Goal: Information Seeking & Learning: Check status

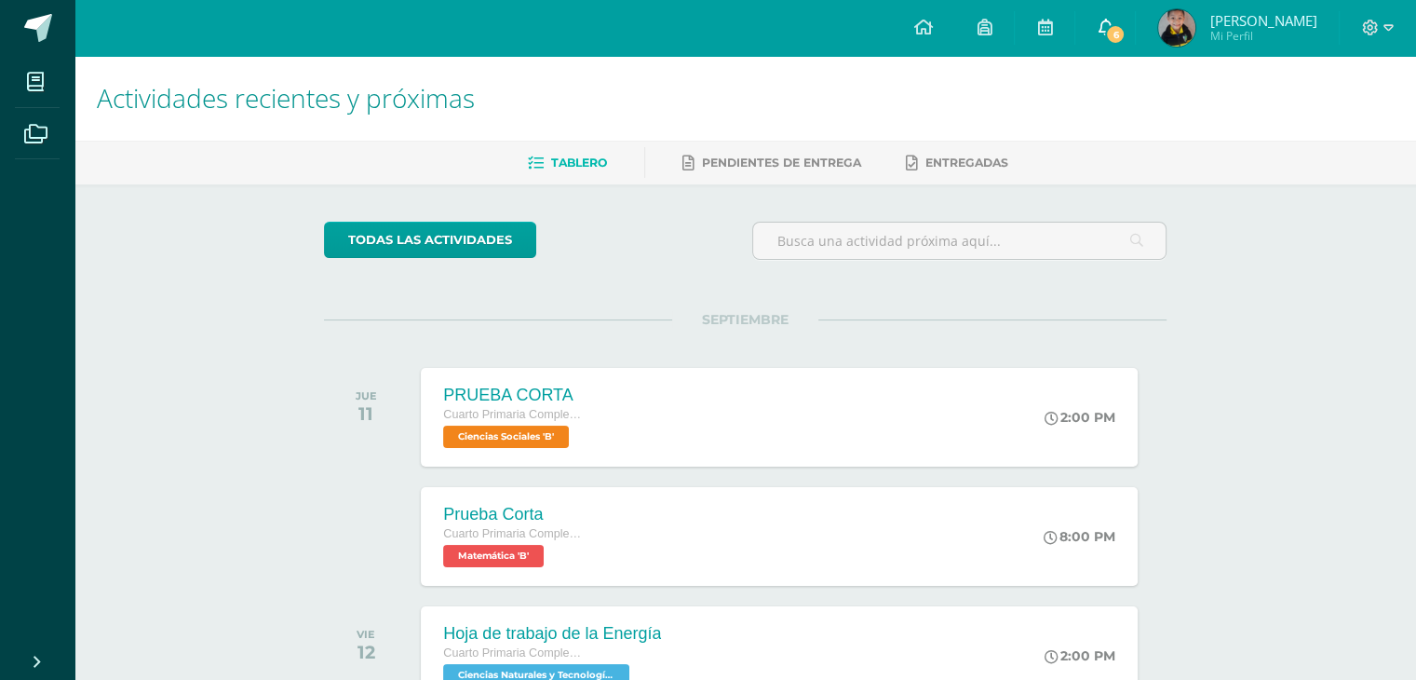
click at [1112, 27] on span "6" at bounding box center [1115, 34] width 20 height 20
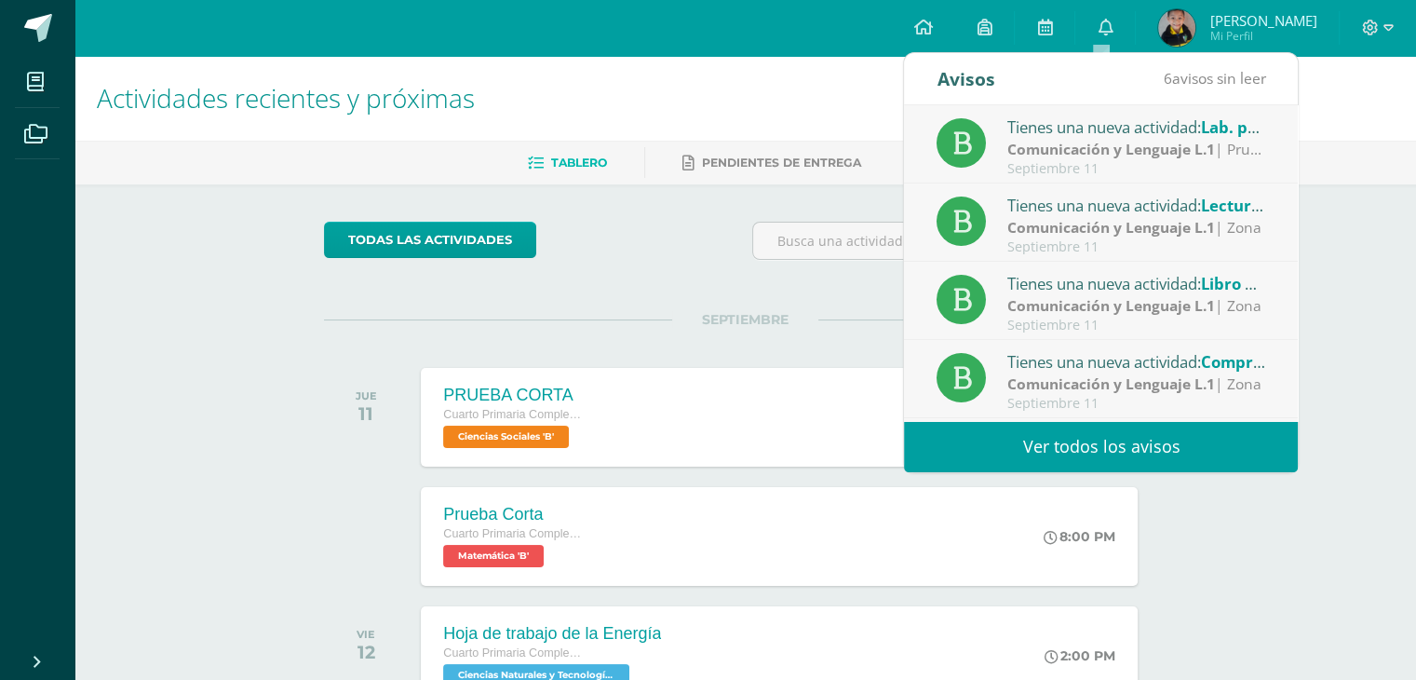
click at [1118, 132] on div "Tienes una nueva actividad: Lab. proceso final" at bounding box center [1137, 127] width 259 height 24
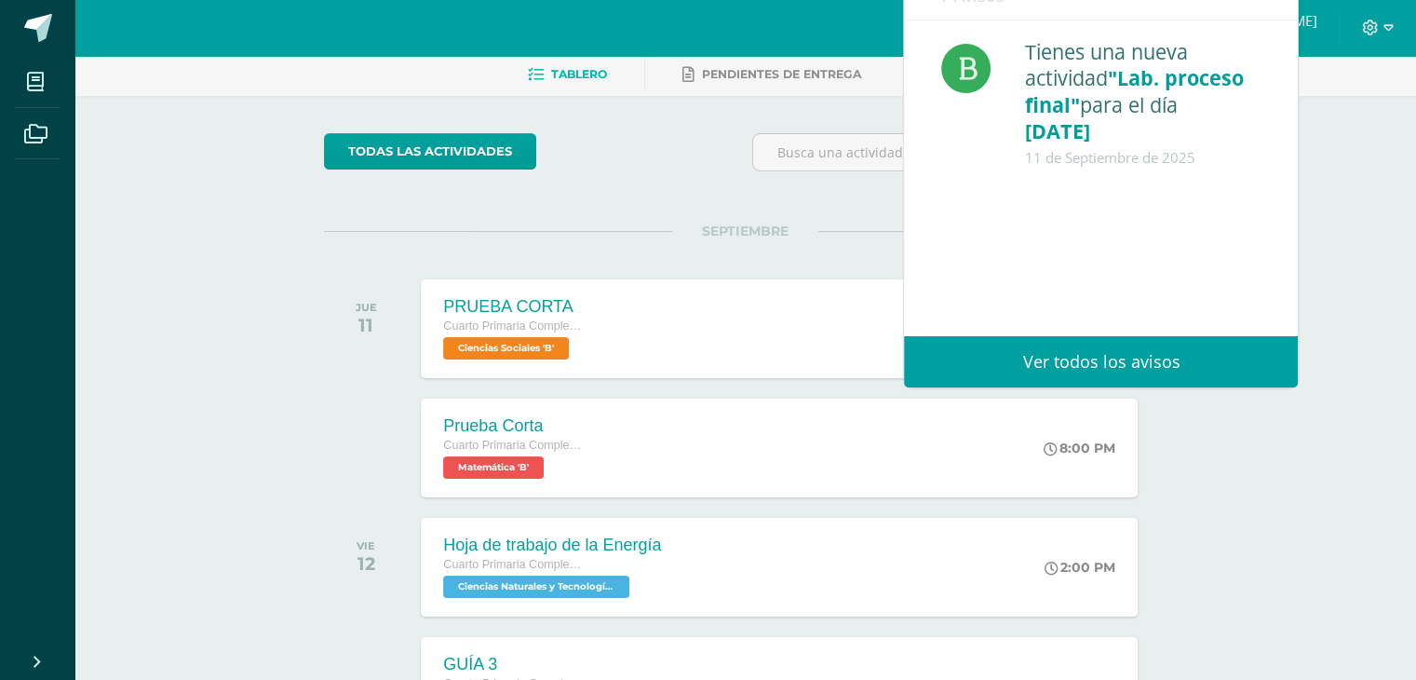
scroll to position [93, 0]
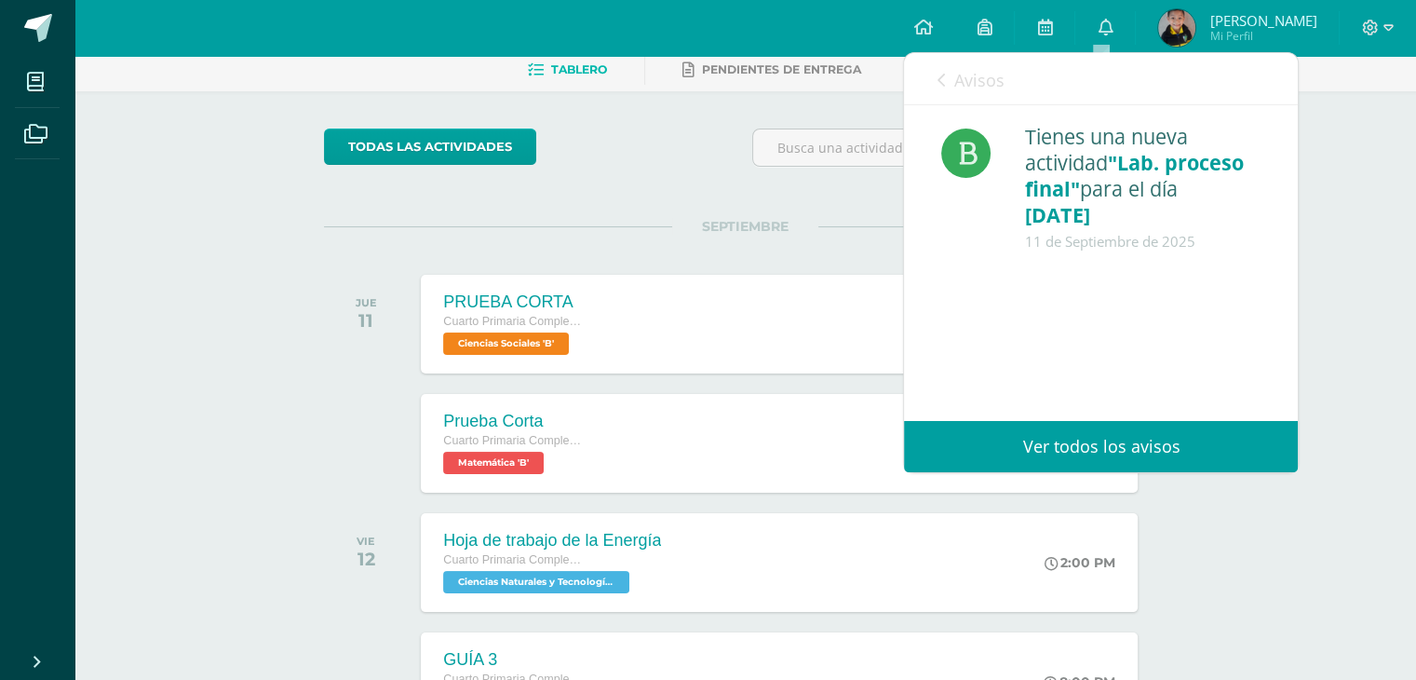
click at [928, 69] on div "Avisos 5 avisos sin leer Avisos" at bounding box center [1101, 79] width 394 height 52
click at [942, 87] on icon at bounding box center [940, 80] width 7 height 15
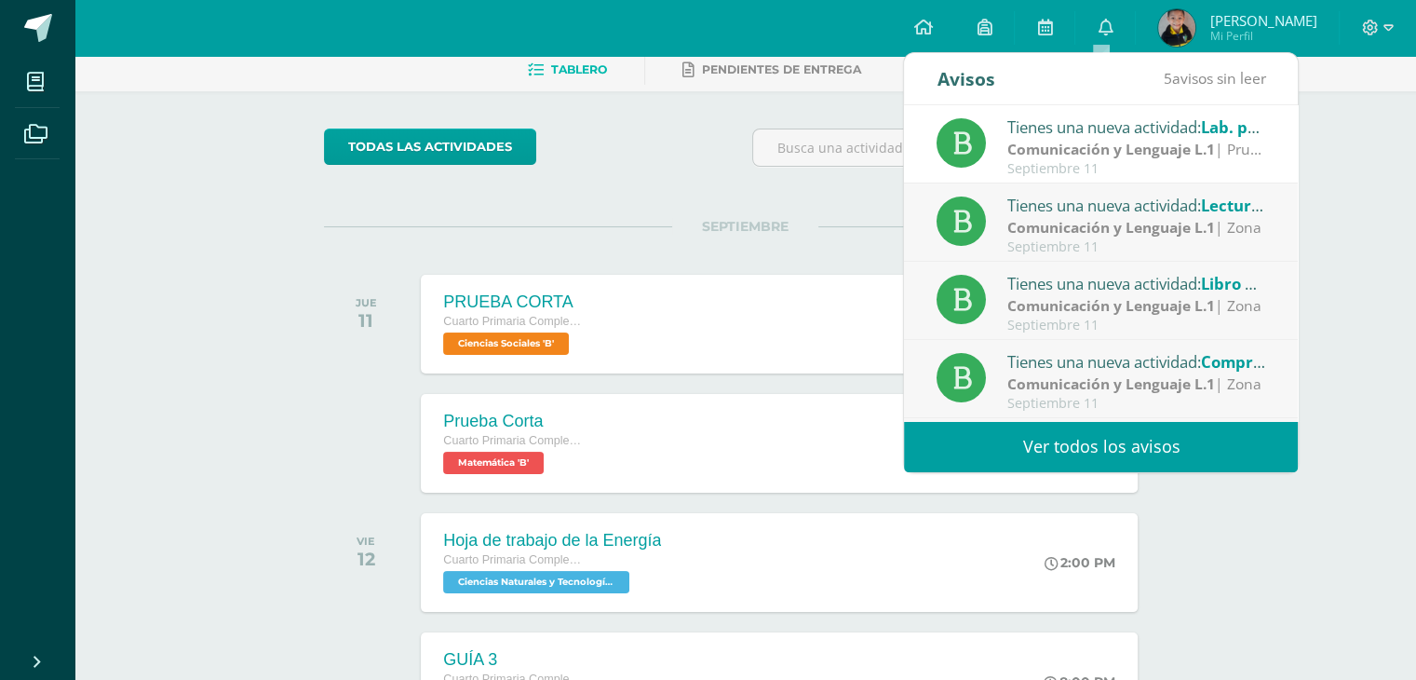
click at [1023, 190] on div "Tienes una nueva actividad: Lectura Susaeta Comunicación y Lenguaje L.1 | Zona …" at bounding box center [1101, 222] width 394 height 78
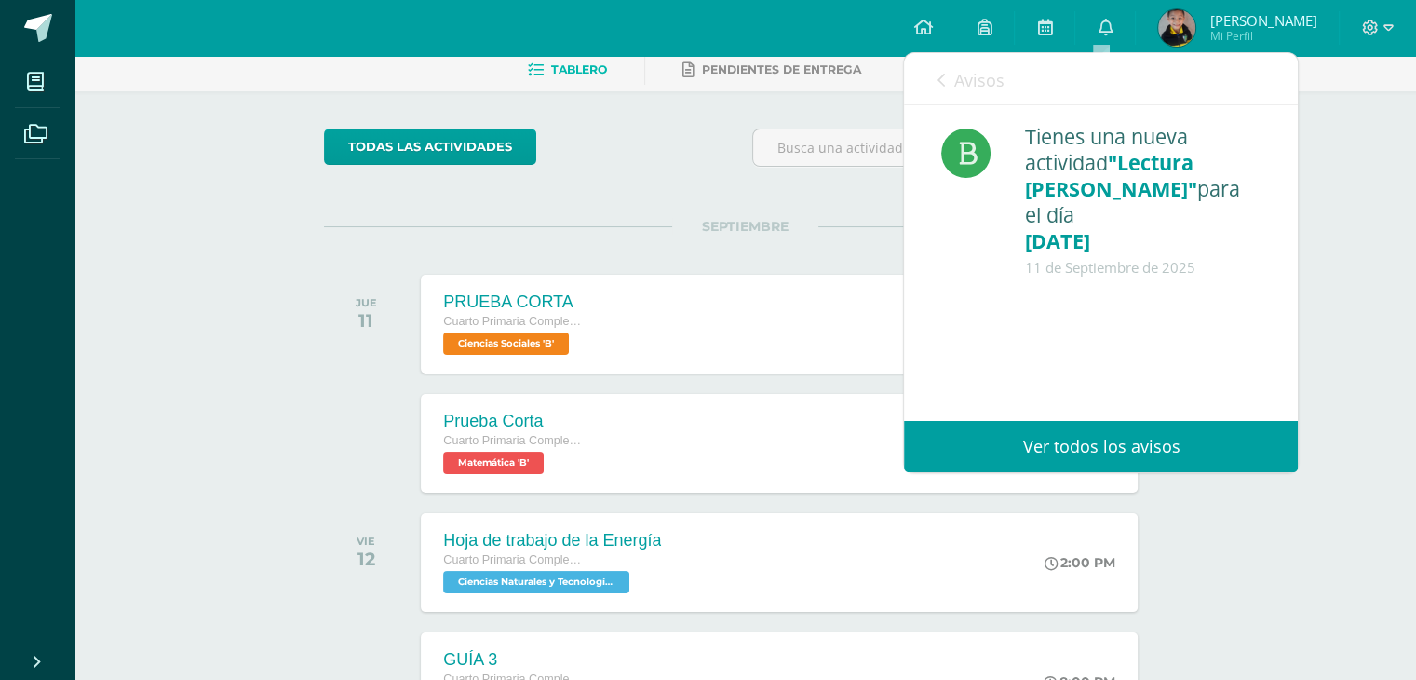
click at [939, 80] on icon at bounding box center [940, 80] width 7 height 15
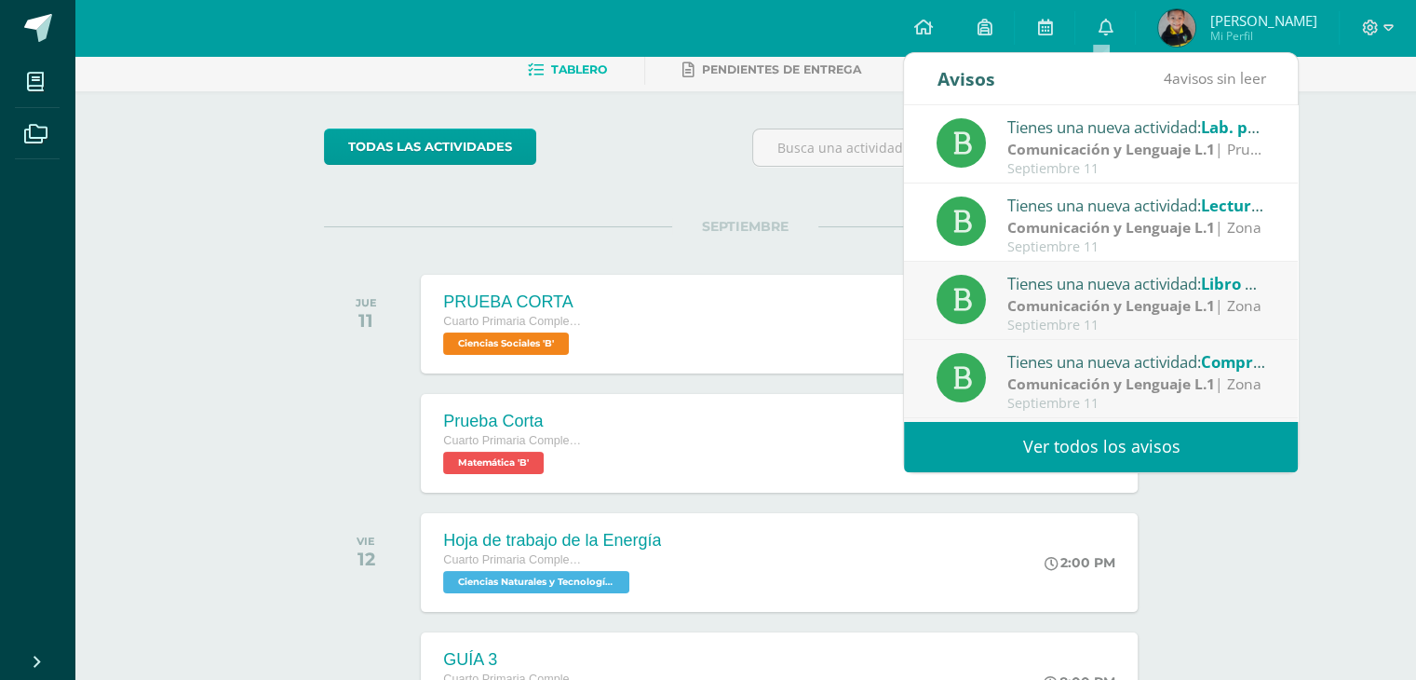
click at [1065, 277] on div "Tienes una nueva actividad: Libro de caligrafía" at bounding box center [1137, 283] width 259 height 24
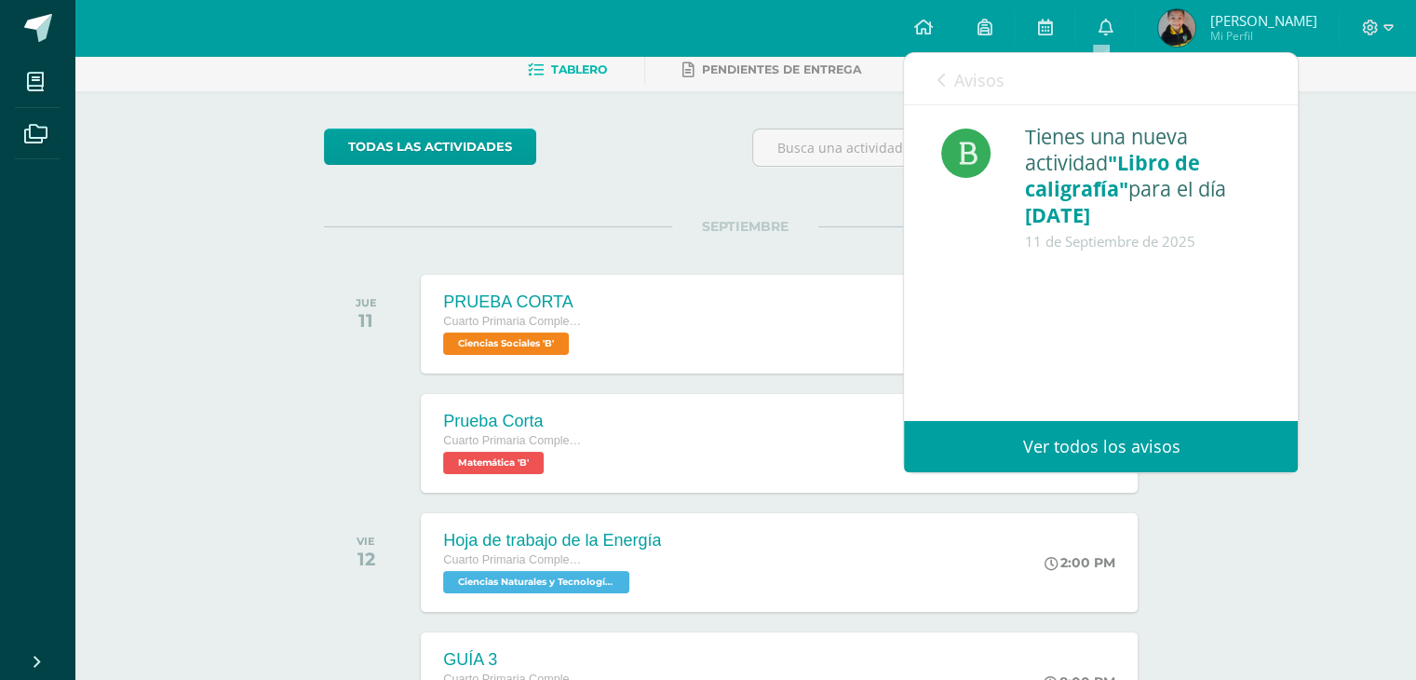
click at [942, 79] on icon at bounding box center [940, 80] width 7 height 15
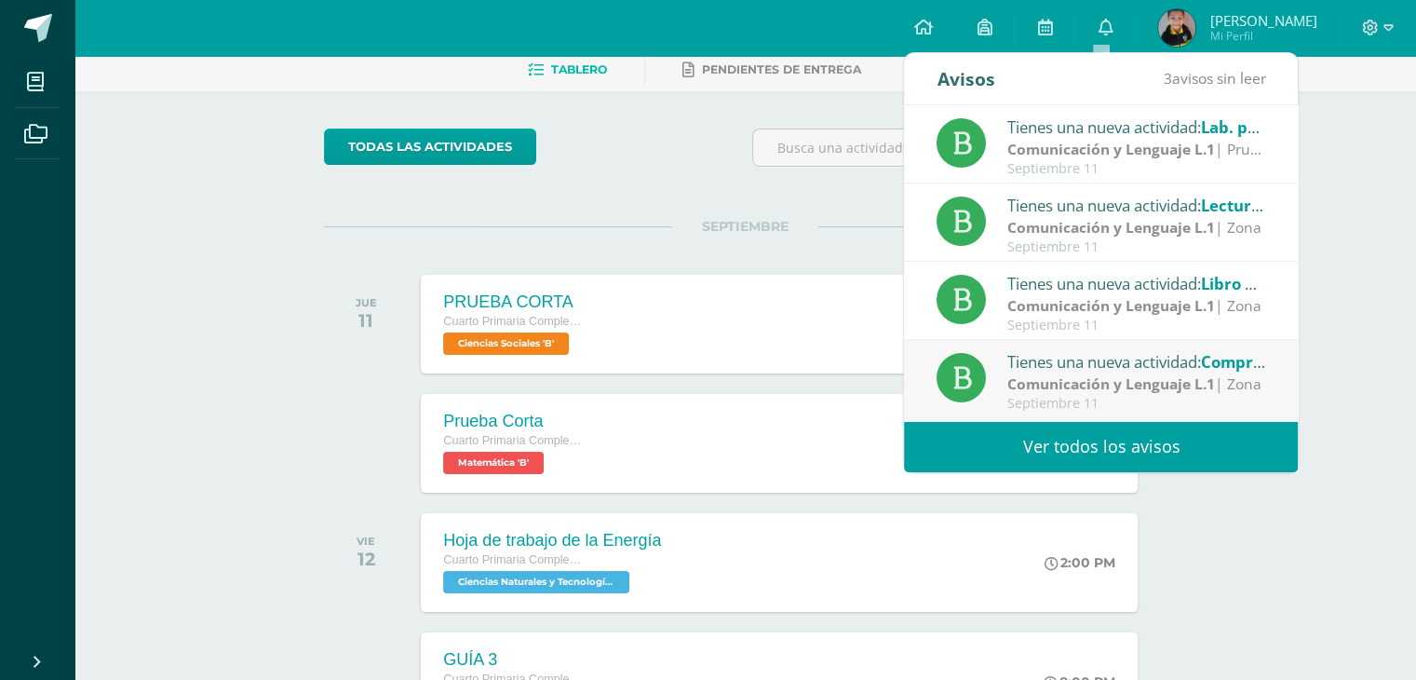
click at [1074, 306] on strong "Comunicación y Lenguaje L.1" at bounding box center [1112, 305] width 208 height 20
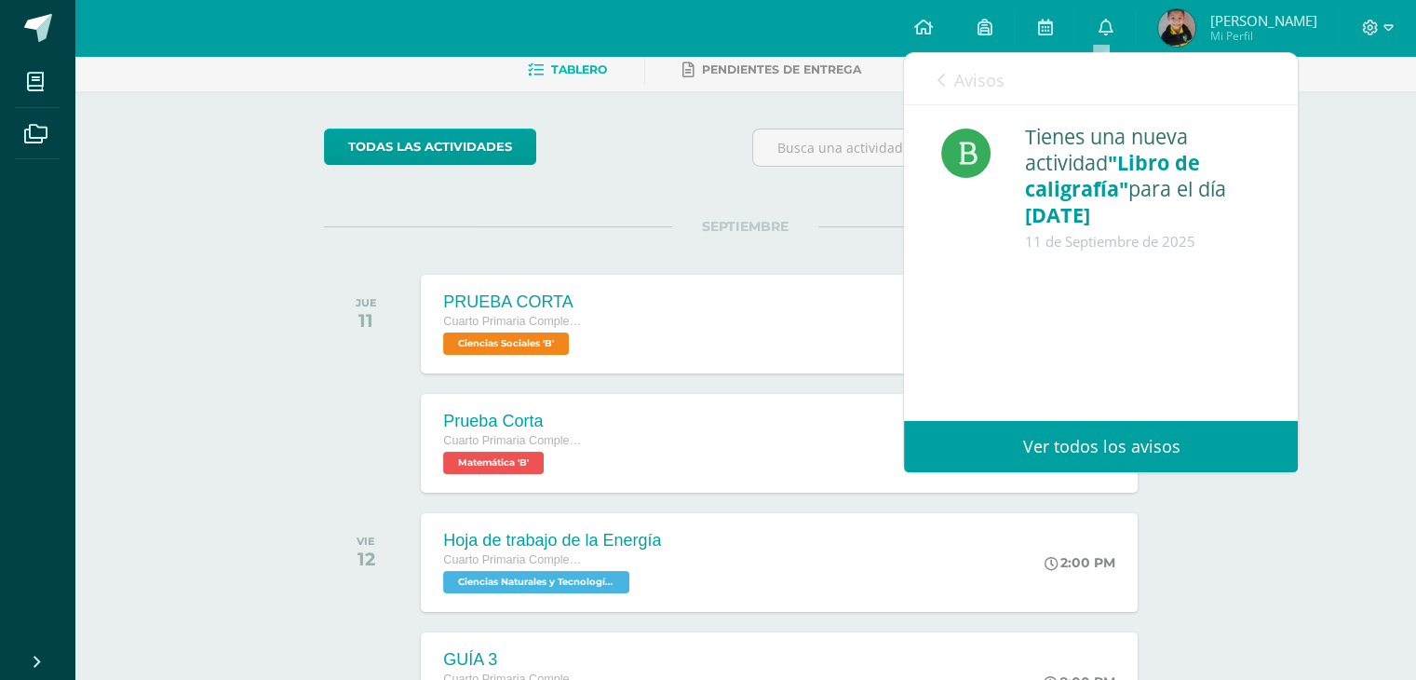
click at [942, 80] on icon at bounding box center [940, 80] width 7 height 15
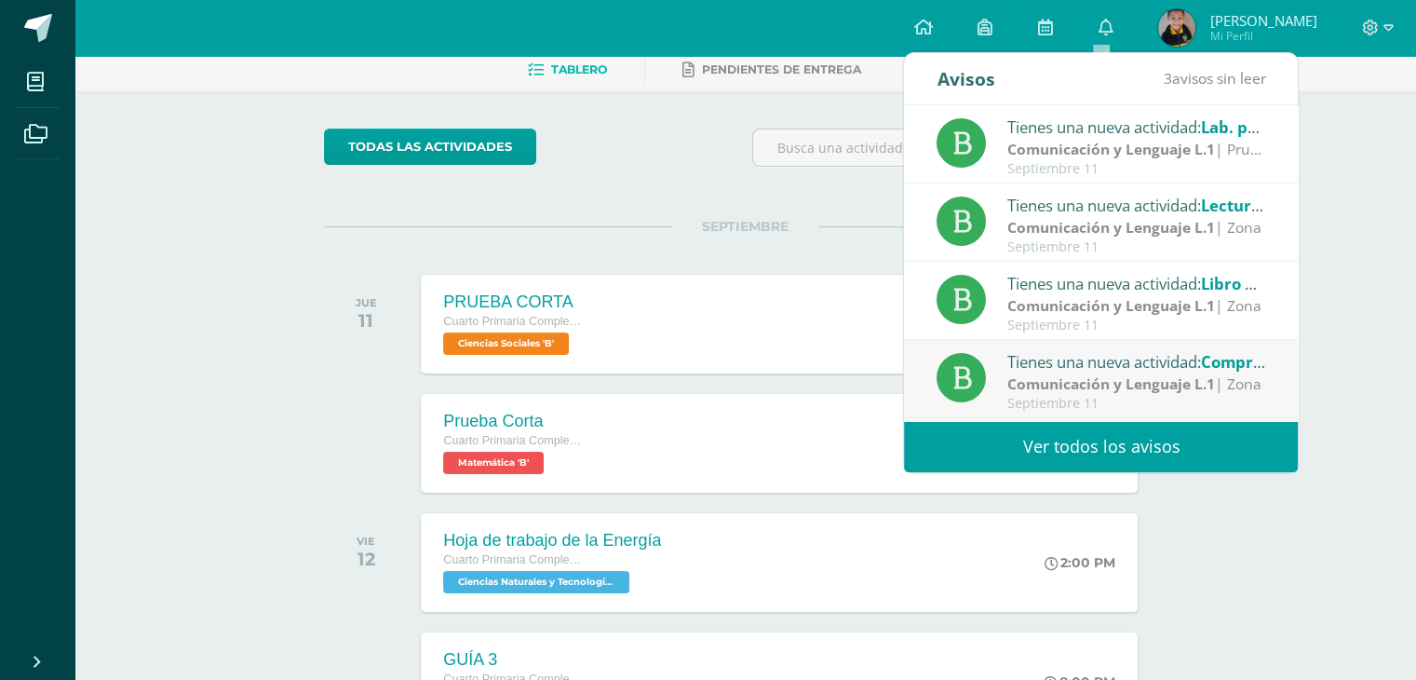
click at [1109, 359] on div "Tienes una nueva actividad: Comprensión de lectura" at bounding box center [1137, 361] width 259 height 24
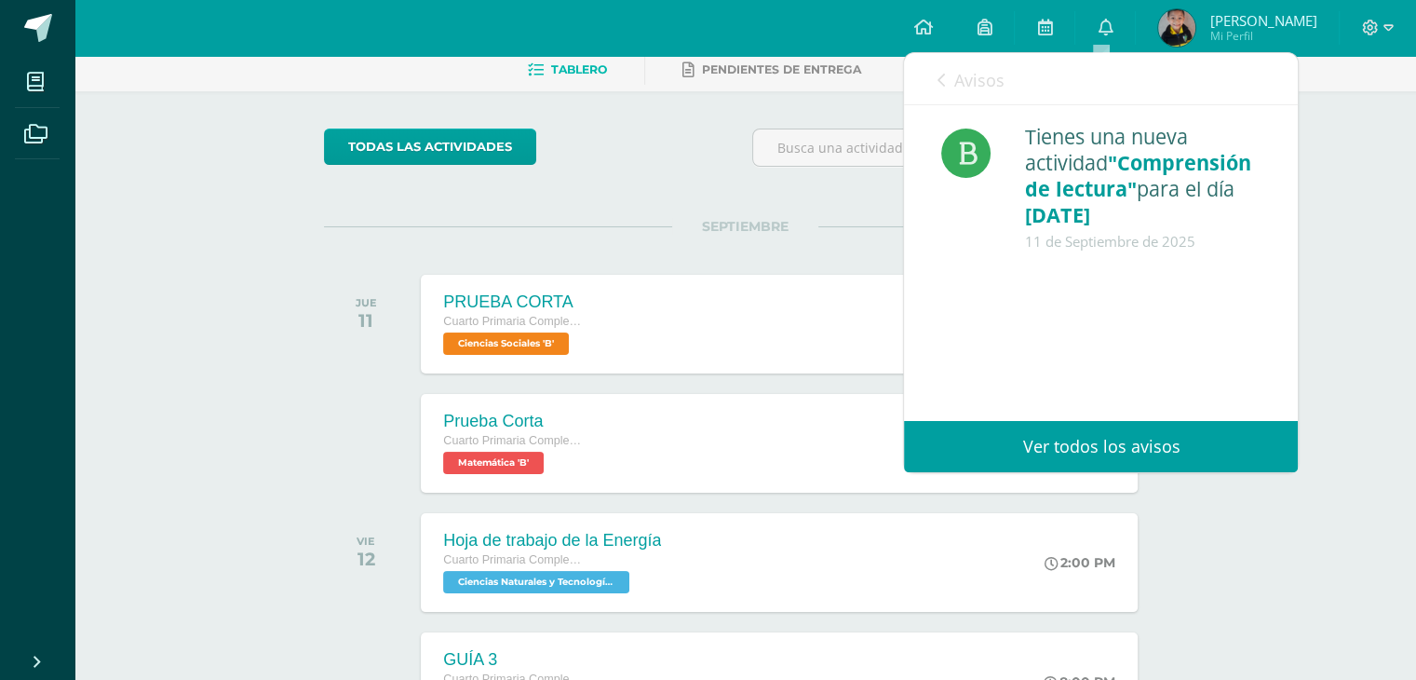
click at [941, 77] on icon at bounding box center [940, 80] width 7 height 15
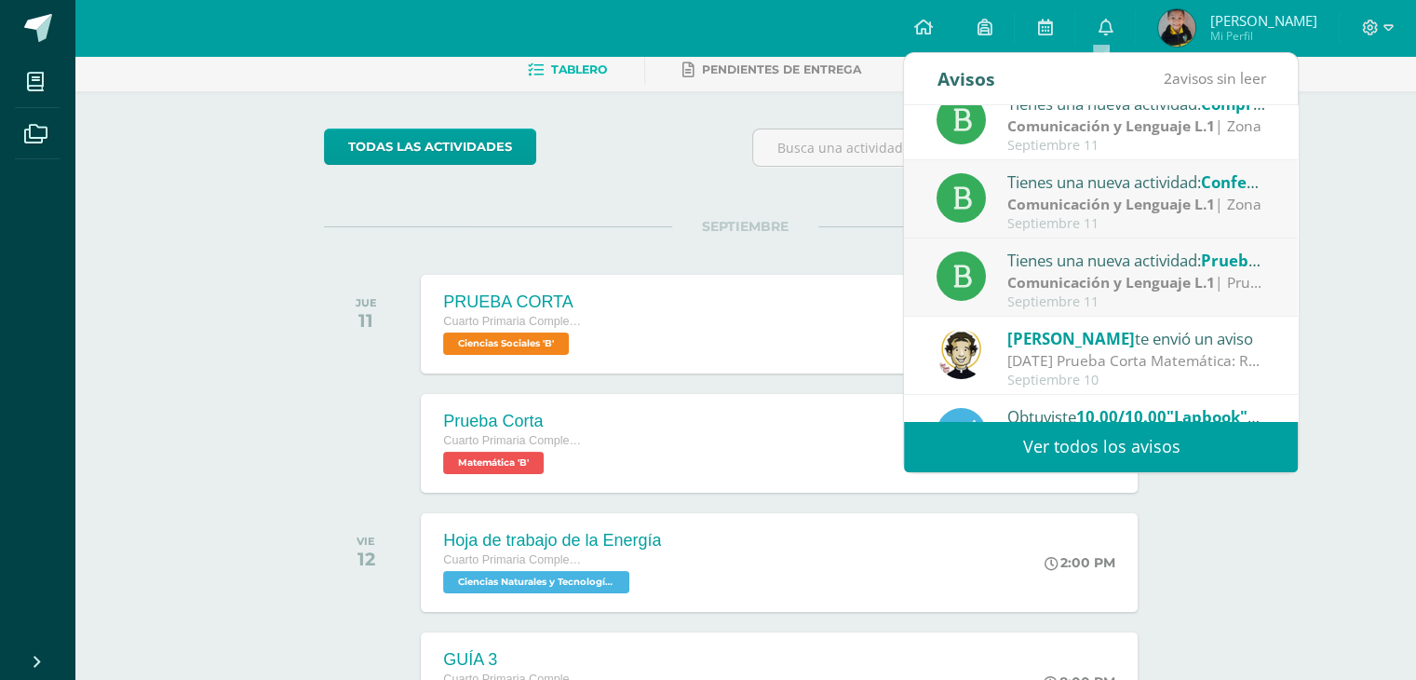
scroll to position [279, 0]
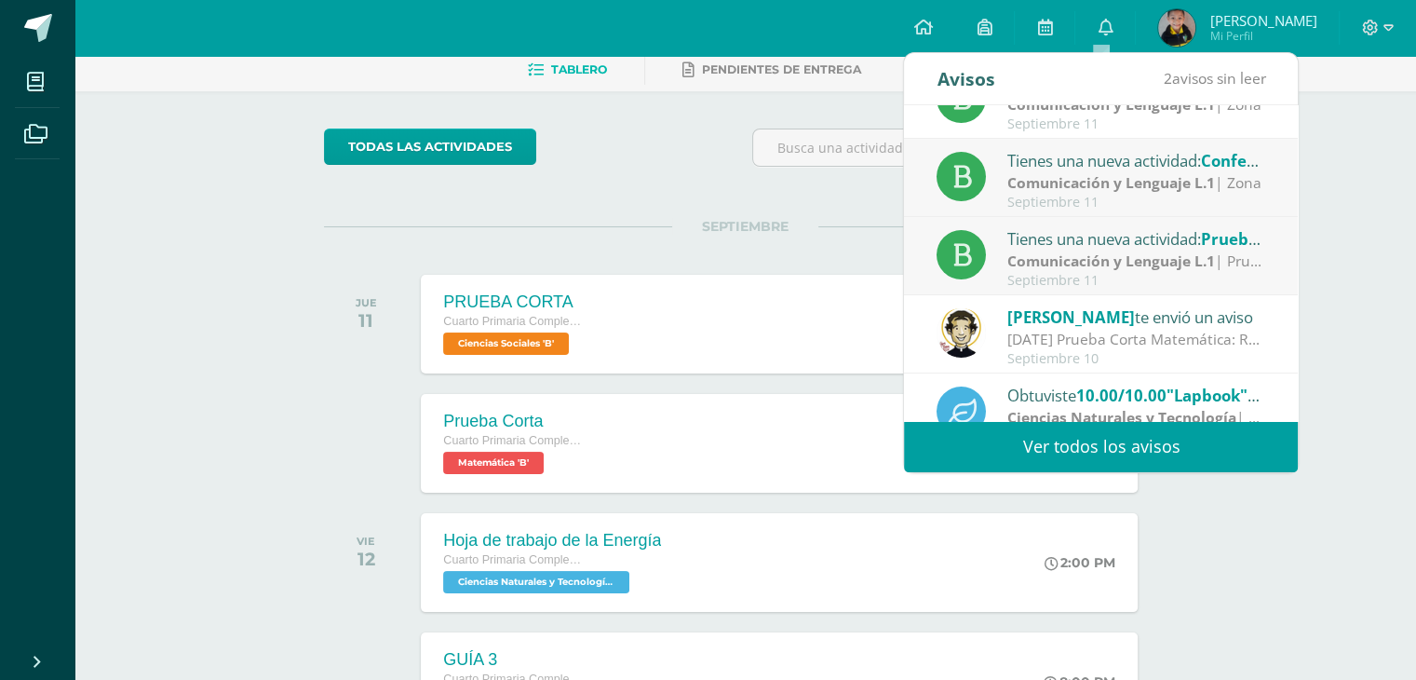
click at [1095, 441] on link "Ver todos los avisos" at bounding box center [1101, 446] width 394 height 51
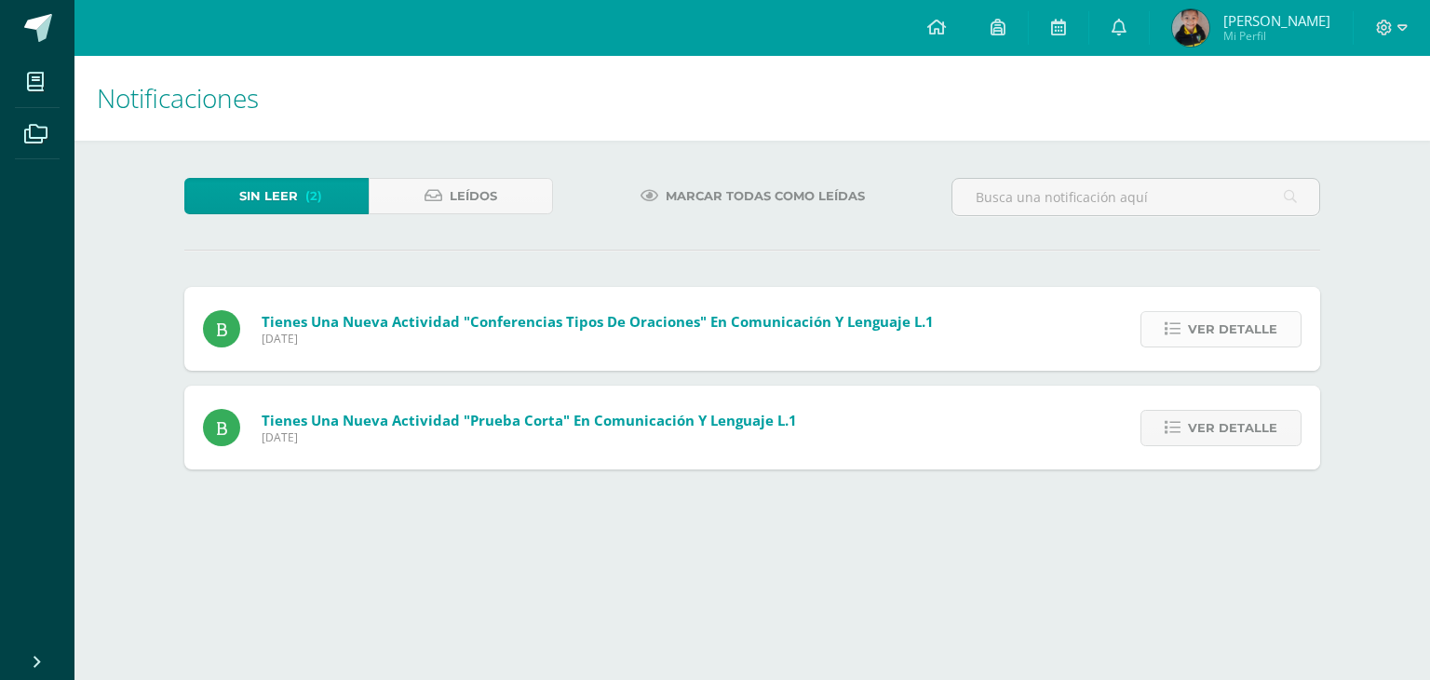
click at [1230, 327] on span "Ver detalle" at bounding box center [1232, 329] width 89 height 34
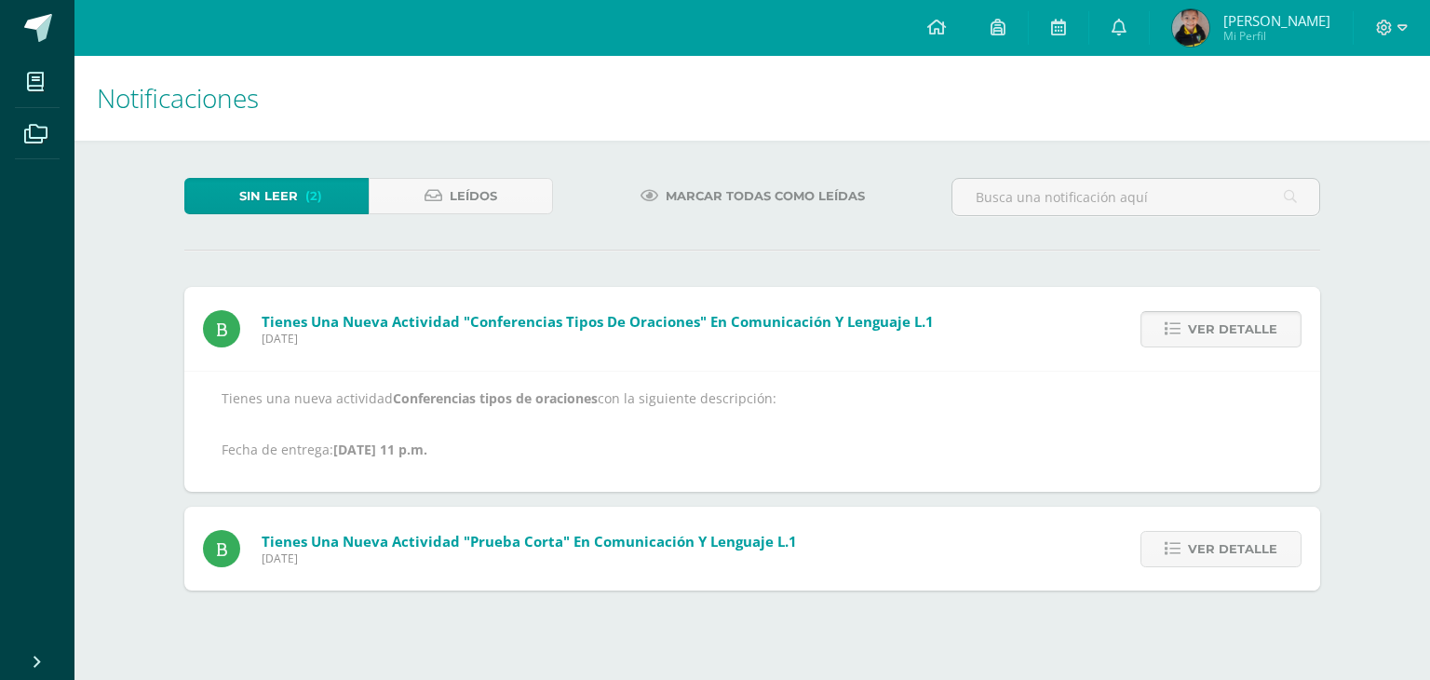
click at [1230, 327] on span "Ver detalle" at bounding box center [1232, 329] width 89 height 34
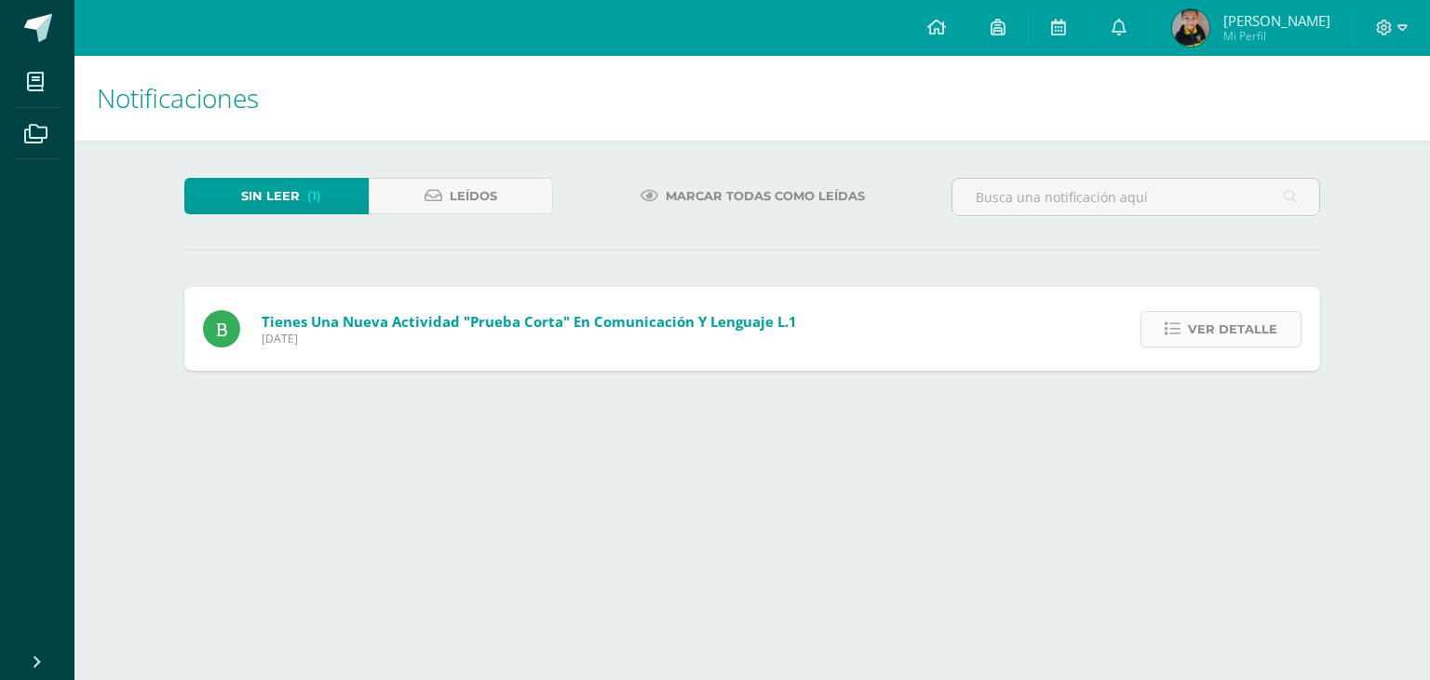
click at [1209, 324] on span "Ver detalle" at bounding box center [1232, 329] width 89 height 34
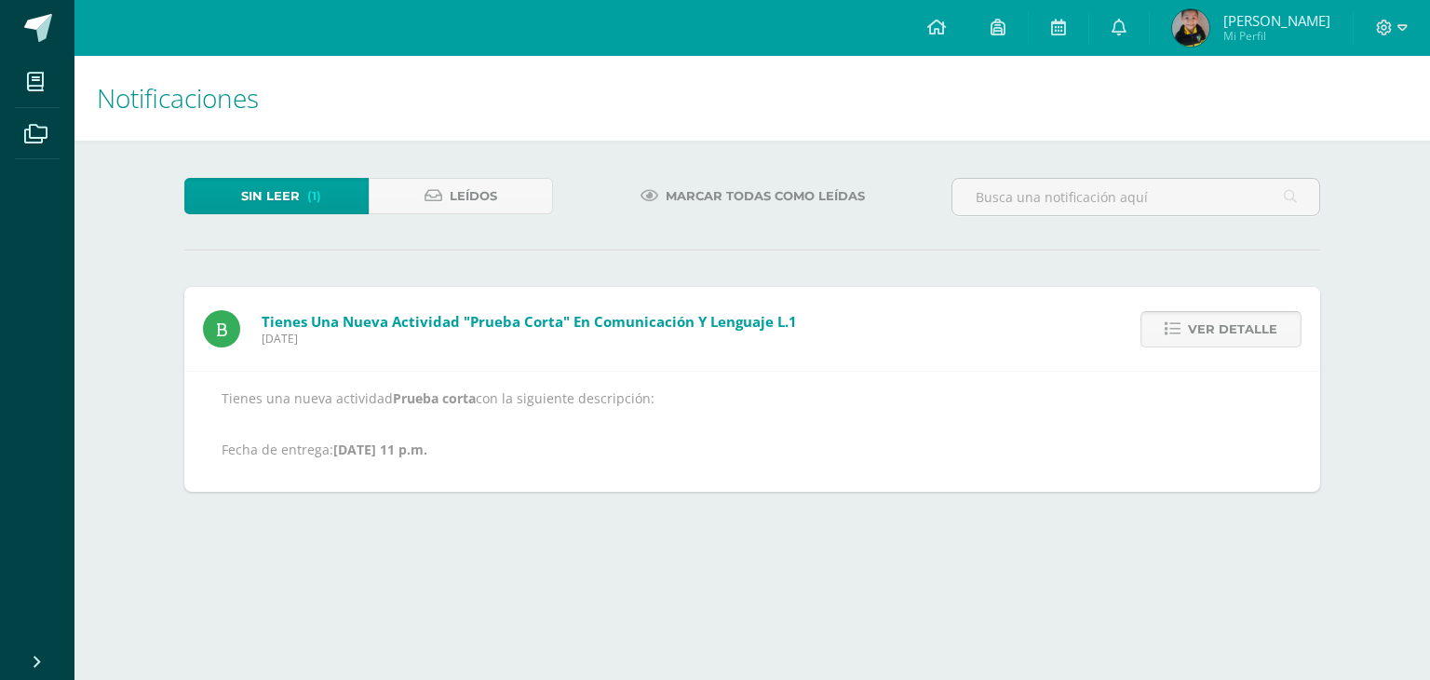
click at [1209, 324] on span "Ver detalle" at bounding box center [1232, 329] width 89 height 34
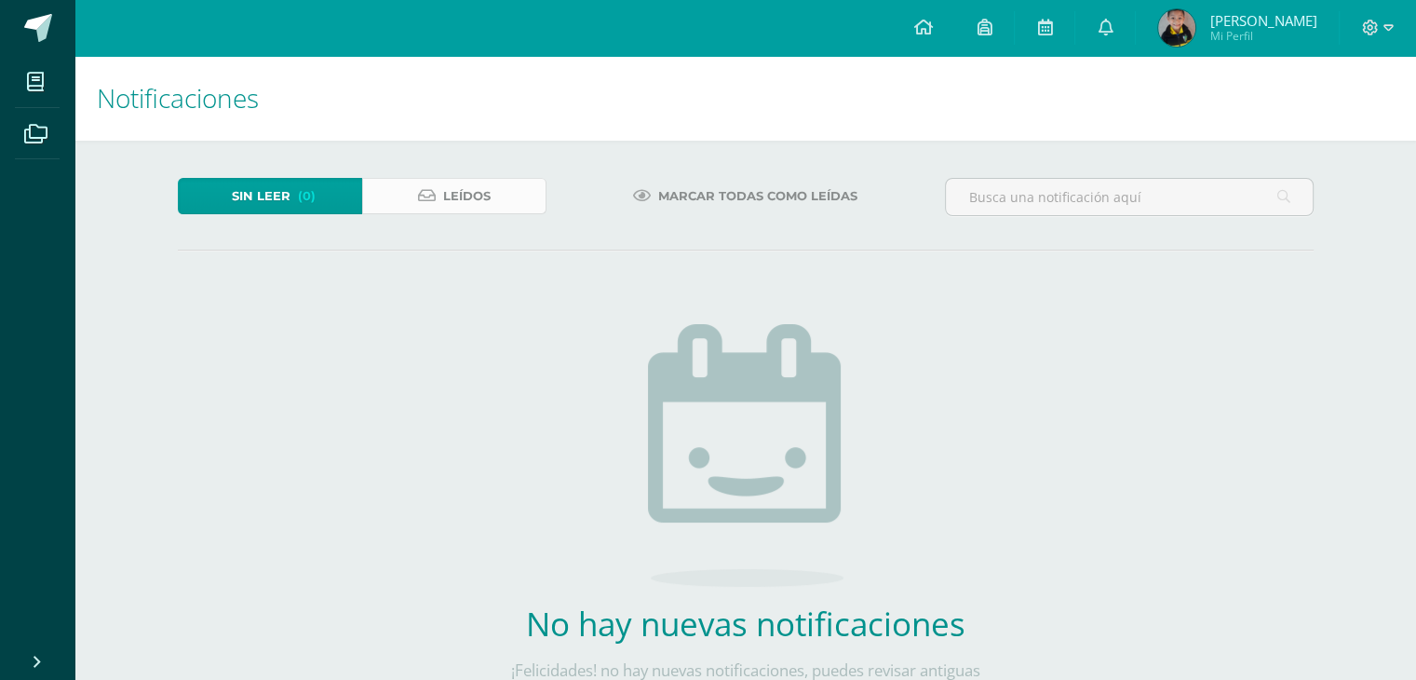
click at [524, 202] on link "Leídos" at bounding box center [454, 196] width 184 height 36
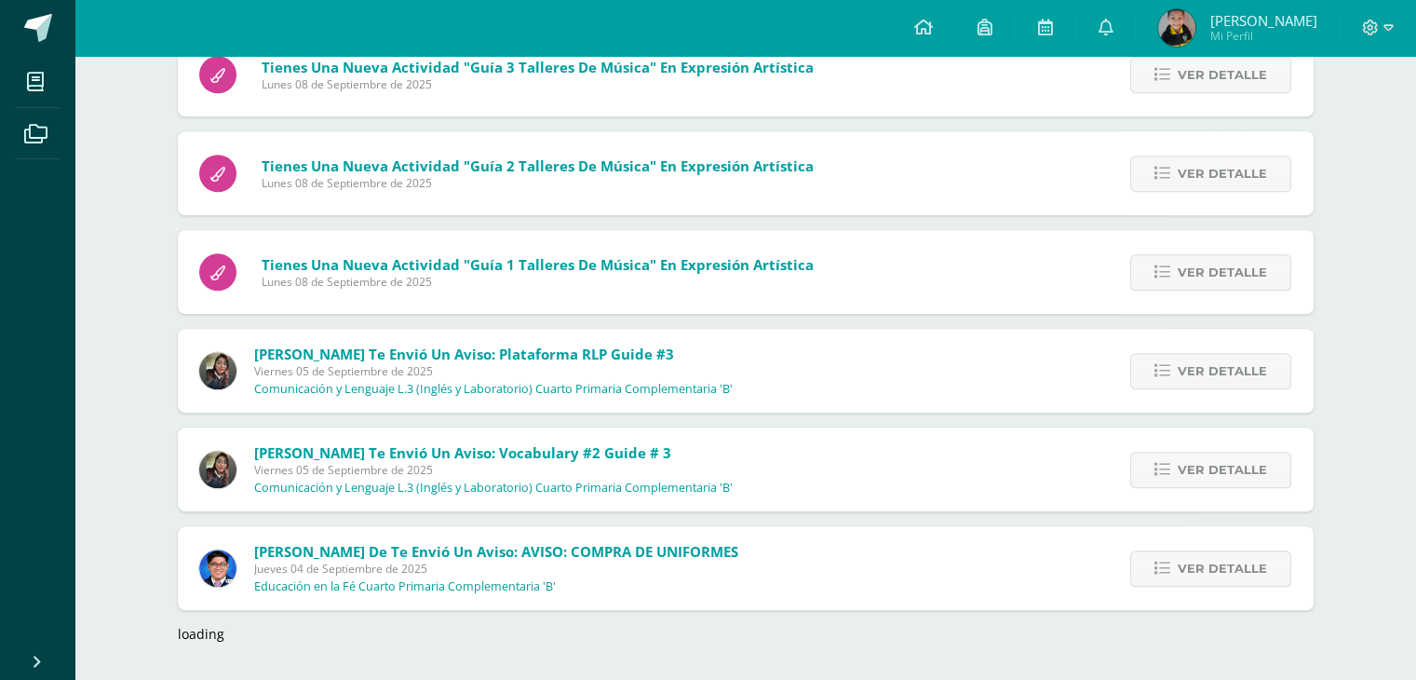
scroll to position [1637, 0]
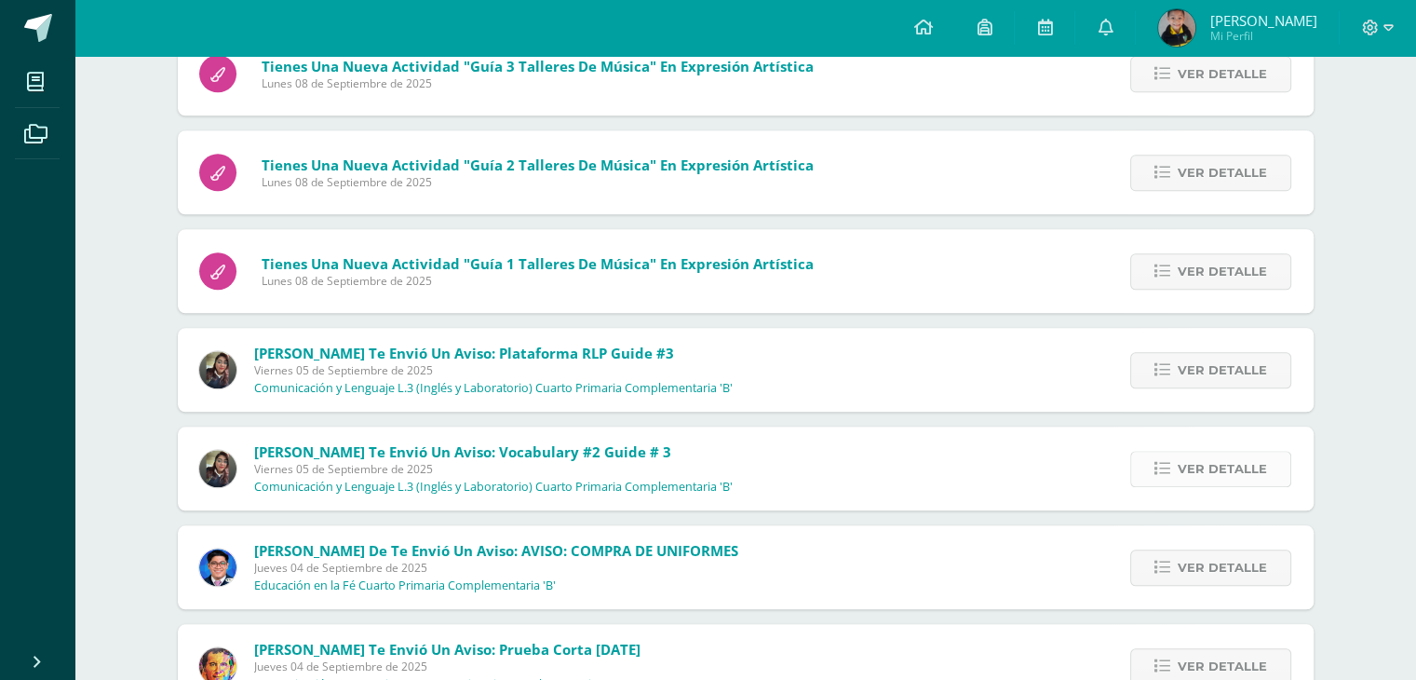
click at [1159, 474] on icon at bounding box center [1163, 469] width 16 height 16
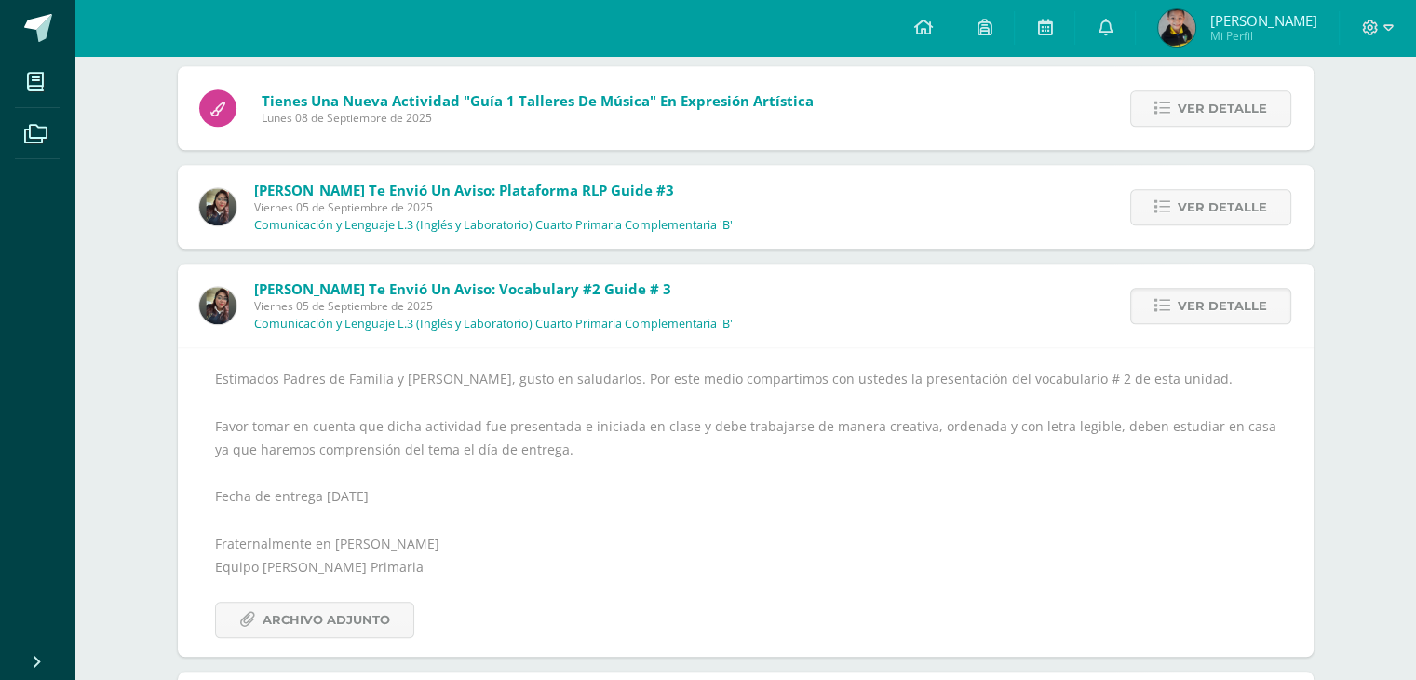
scroll to position [1823, 0]
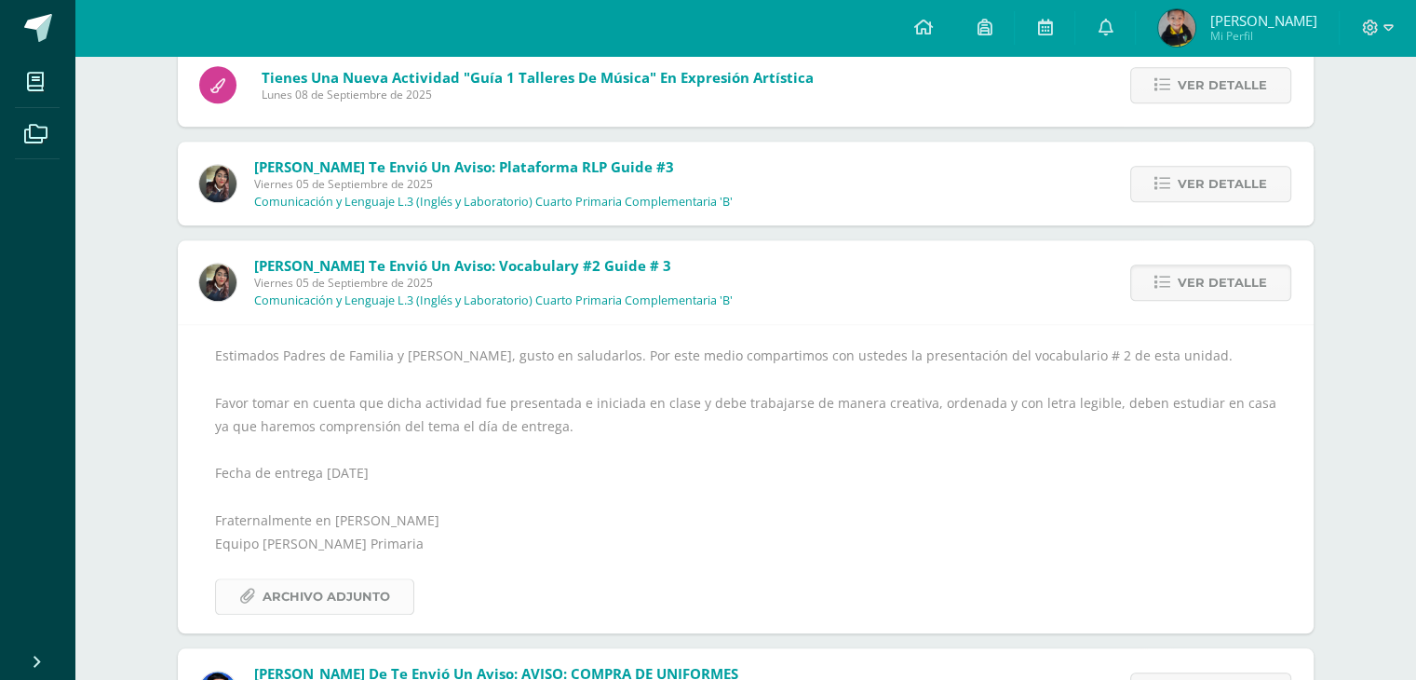
click at [325, 593] on span "Archivo Adjunto" at bounding box center [327, 596] width 128 height 34
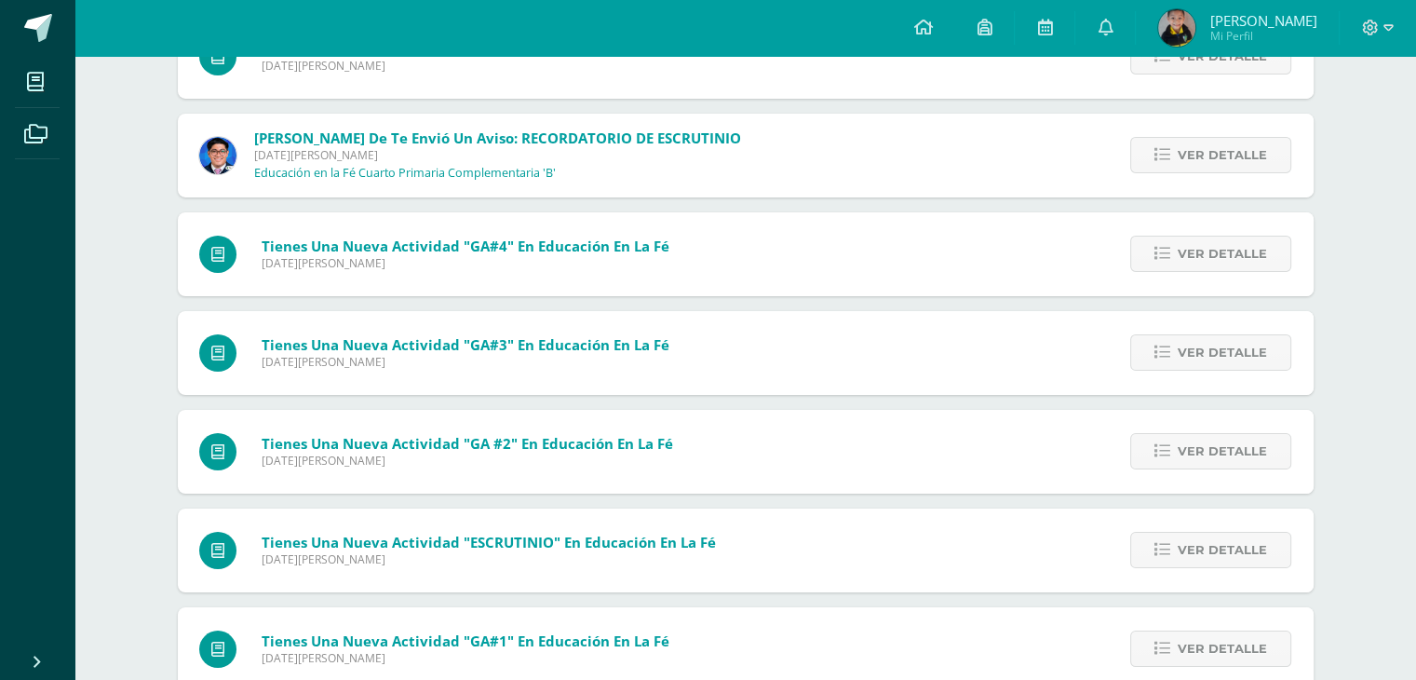
scroll to position [6604, 0]
click at [1199, 146] on span "Ver detalle" at bounding box center [1222, 156] width 89 height 34
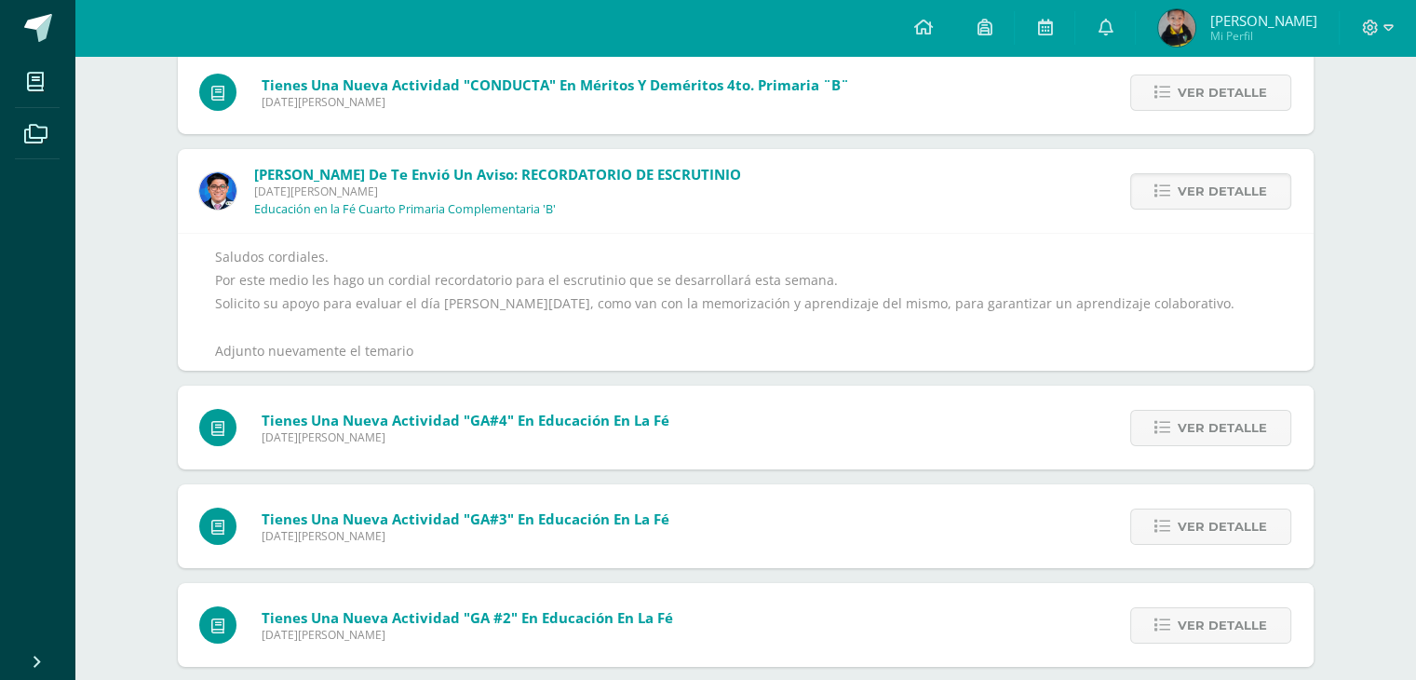
scroll to position [6295, 0]
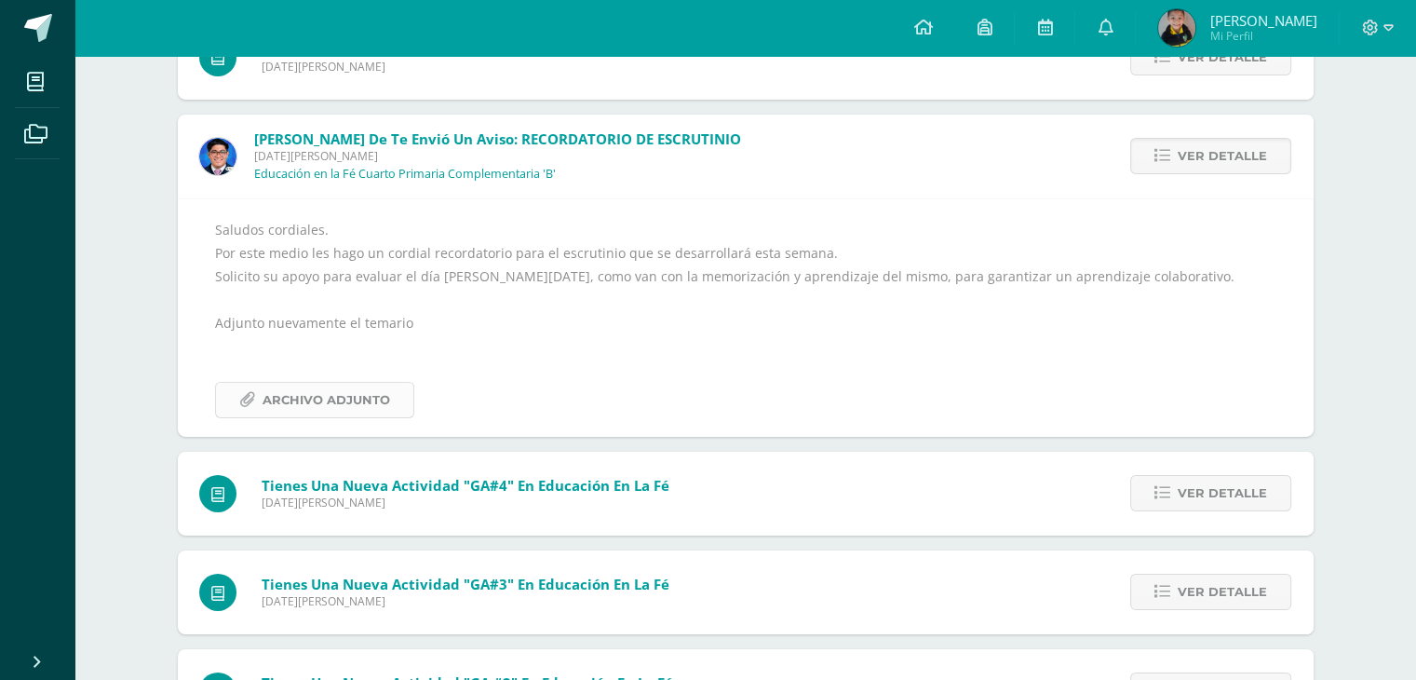
click at [375, 394] on span "Archivo Adjunto" at bounding box center [327, 400] width 128 height 34
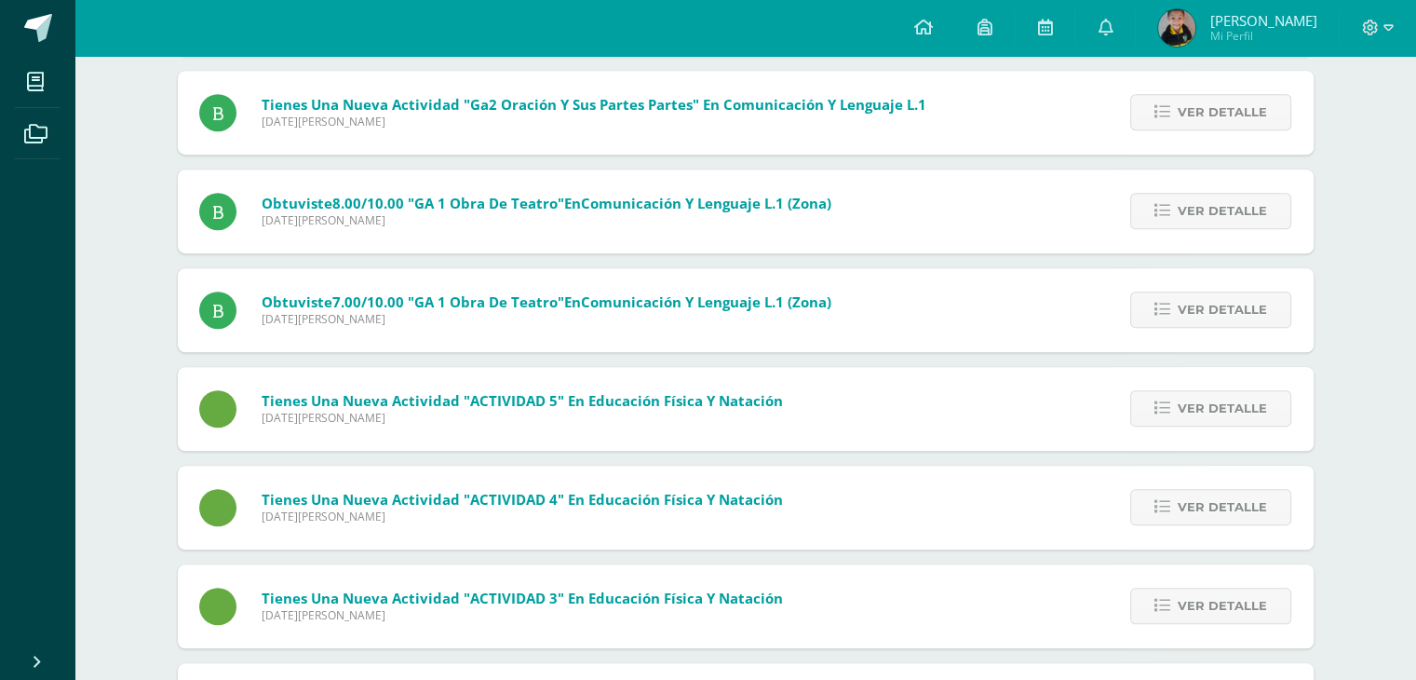
scroll to position [8451, 0]
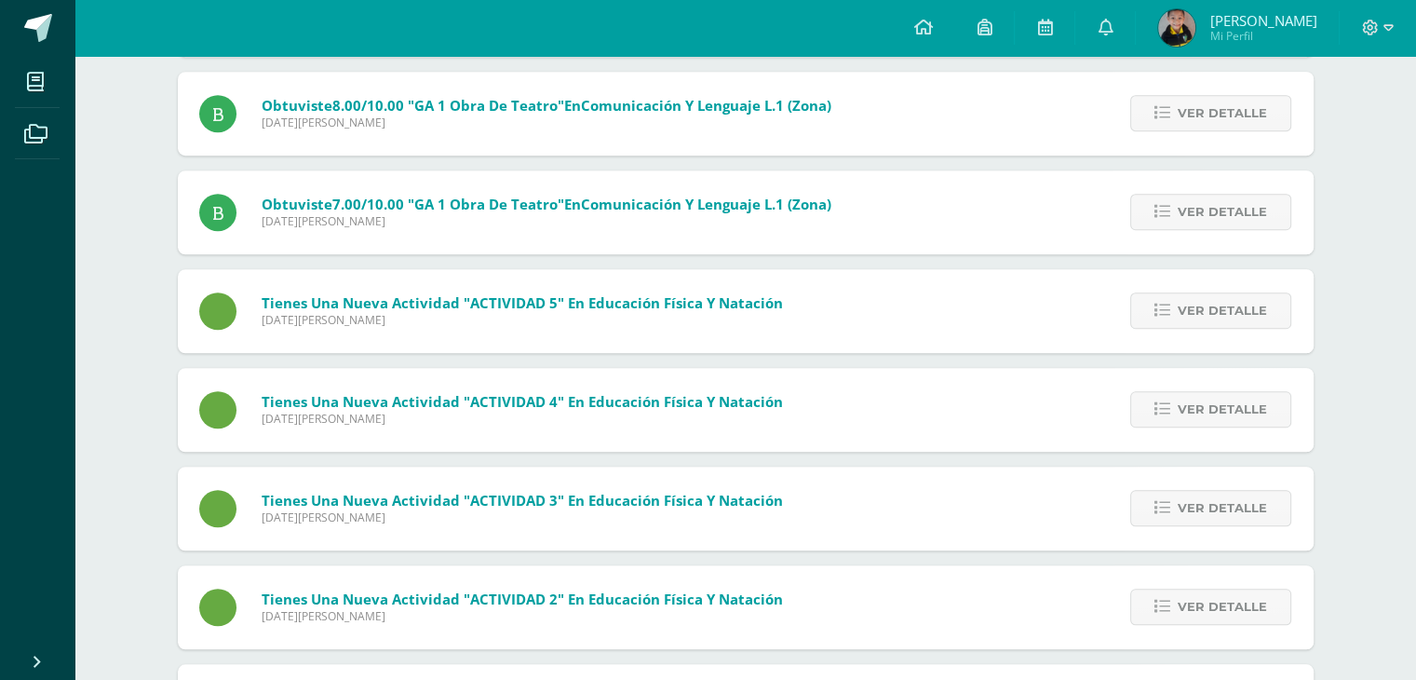
click at [1192, 23] on span "Guillermo Alejandro Mi Perfil" at bounding box center [1238, 27] width 166 height 37
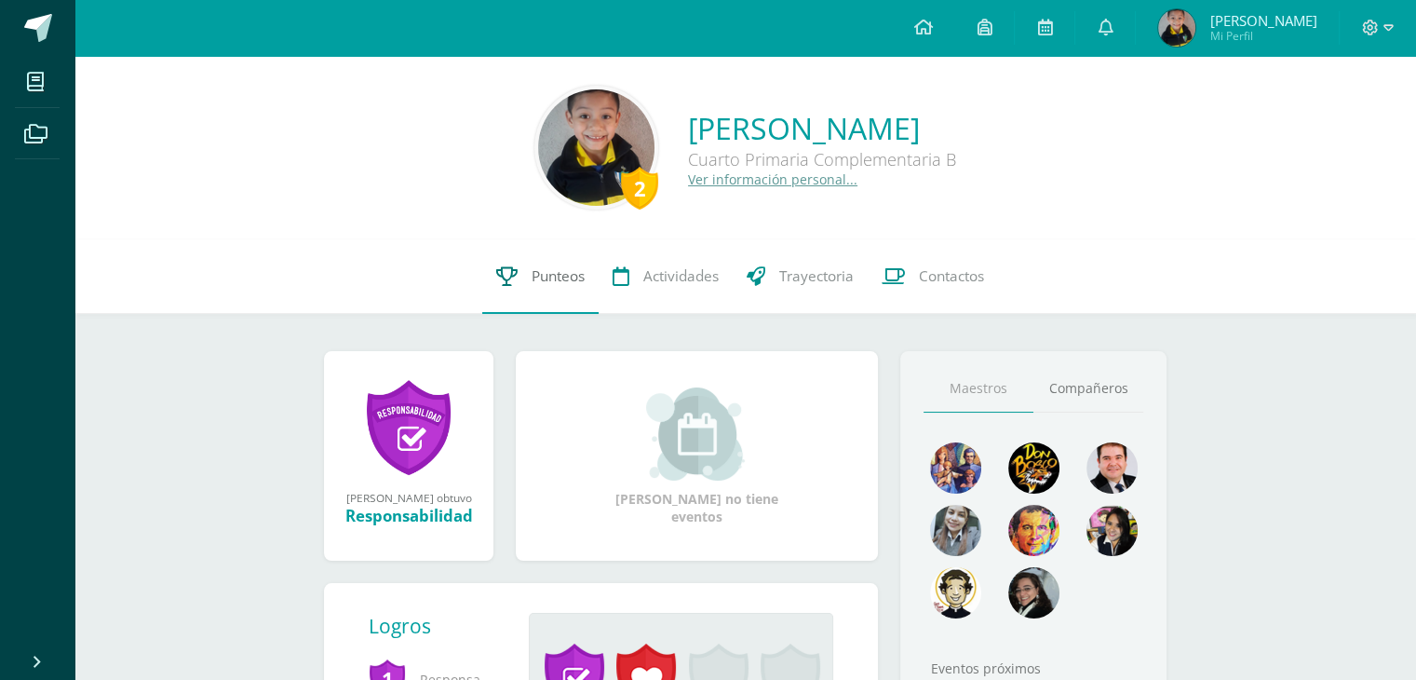
click at [540, 277] on span "Punteos" at bounding box center [558, 276] width 53 height 20
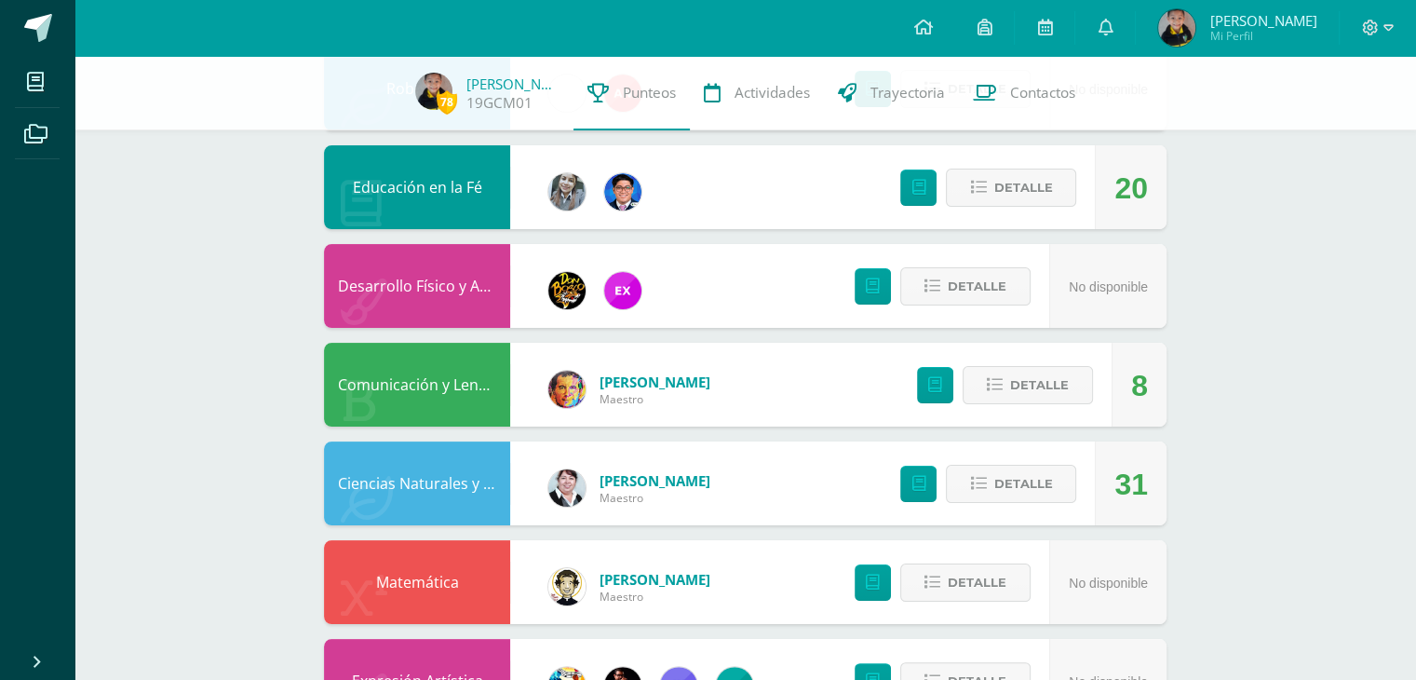
scroll to position [279, 0]
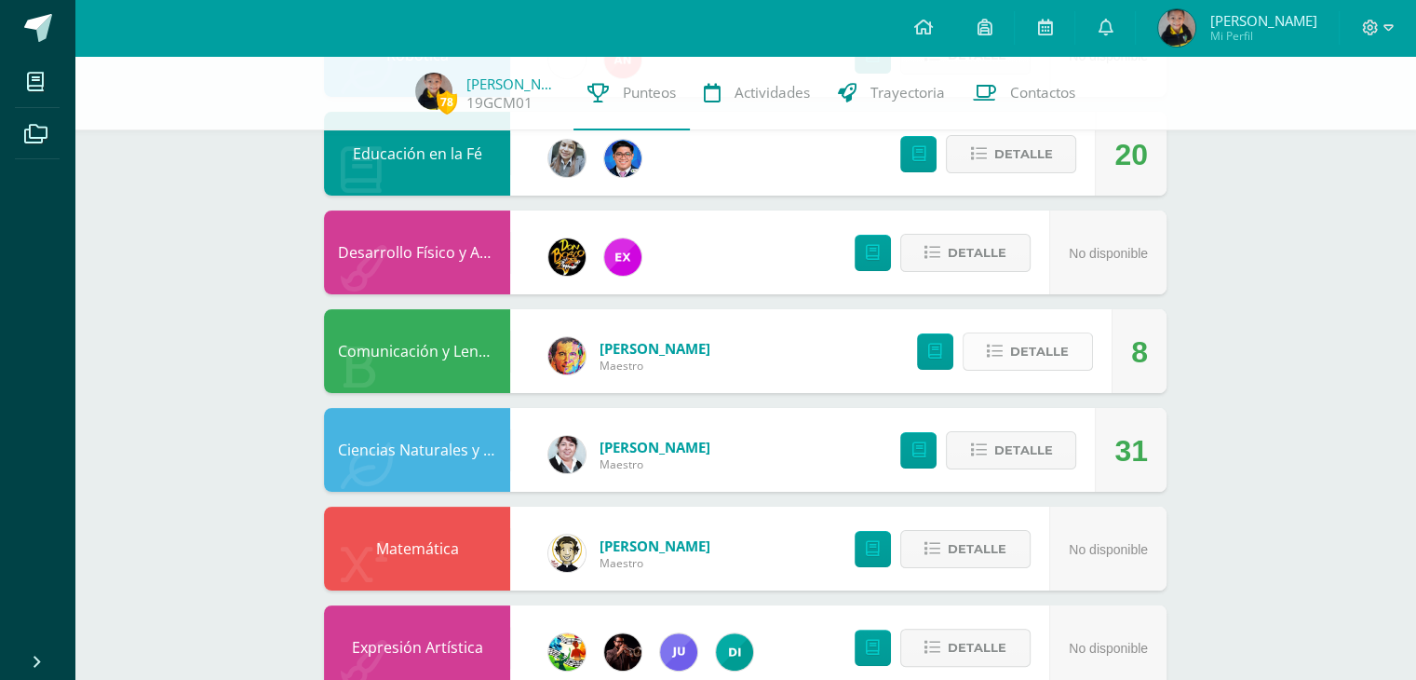
click at [1043, 364] on span "Detalle" at bounding box center [1039, 351] width 59 height 34
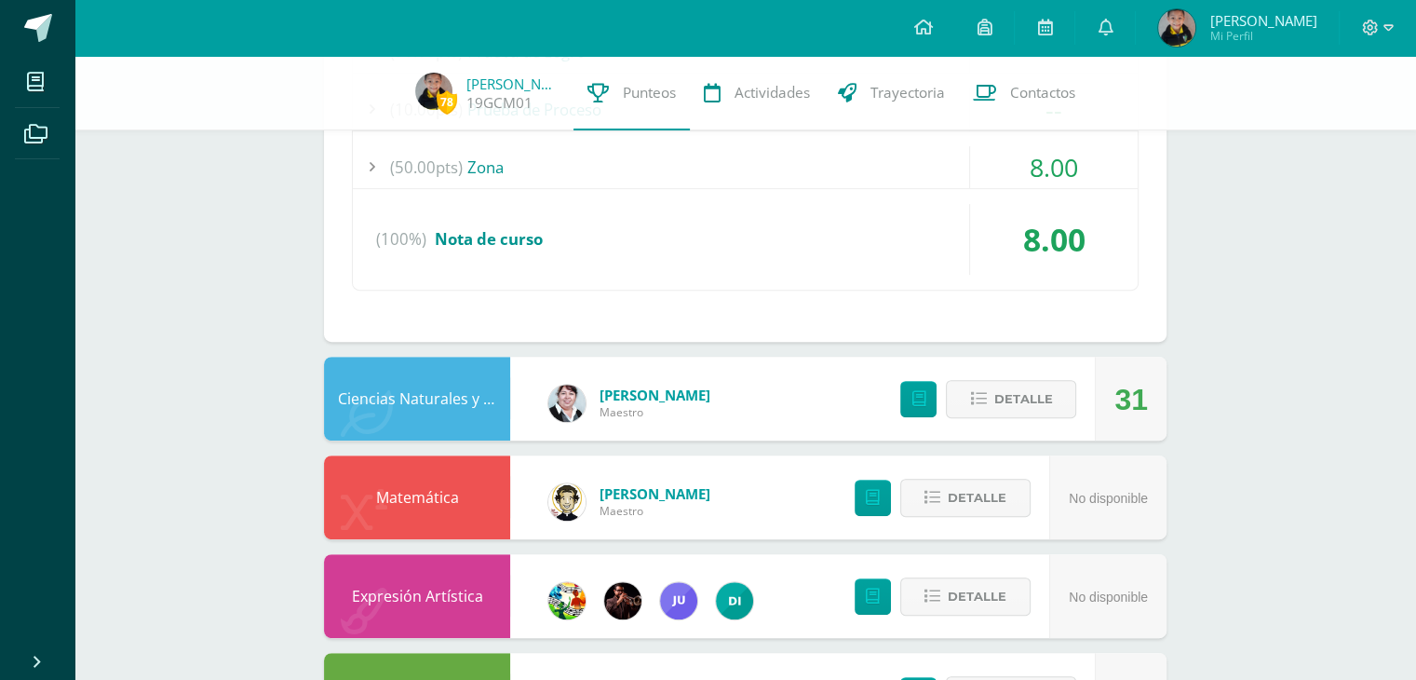
scroll to position [838, 0]
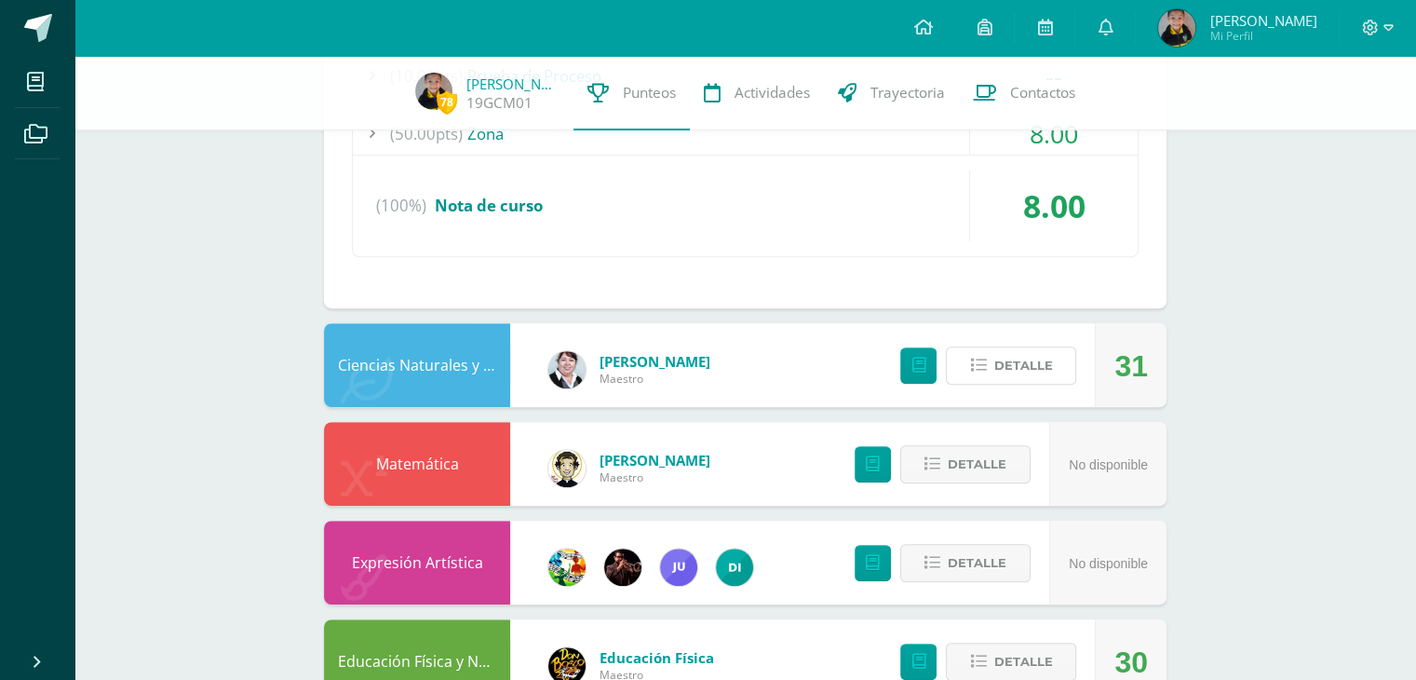
click at [1043, 364] on span "Detalle" at bounding box center [1023, 365] width 59 height 34
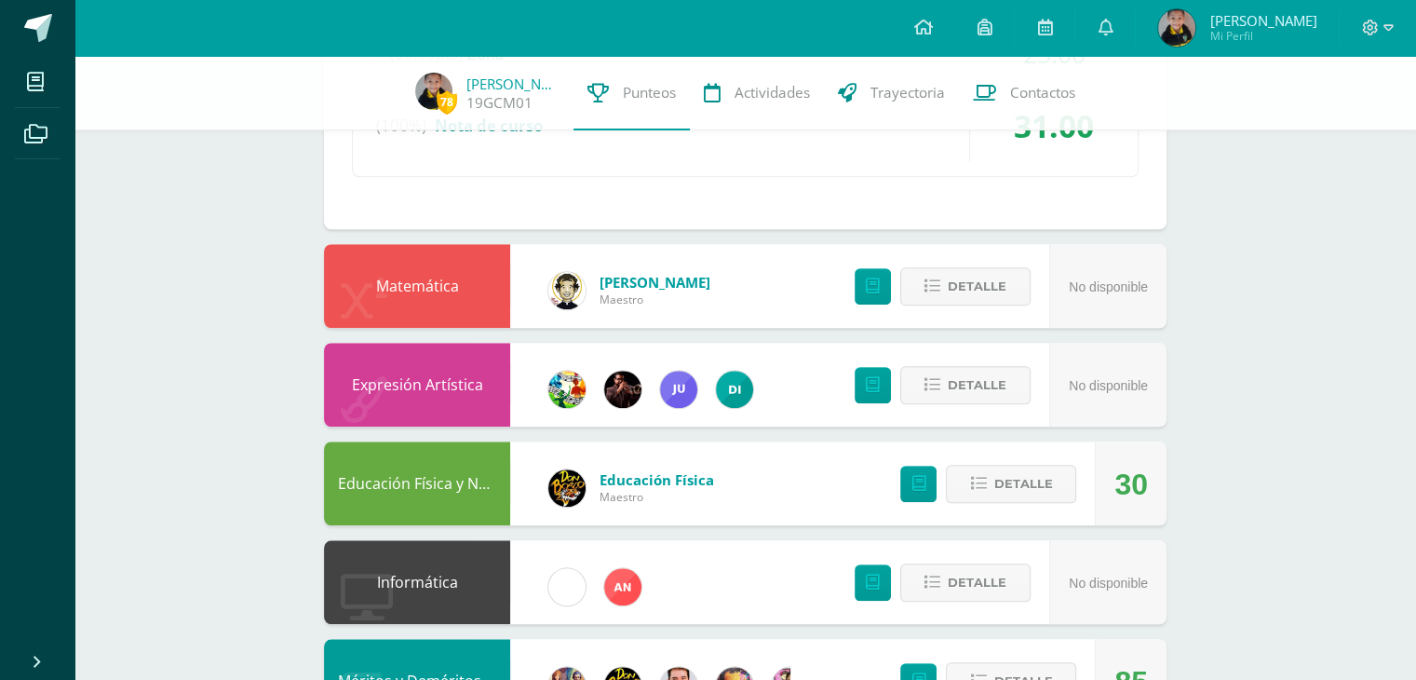
scroll to position [1583, 0]
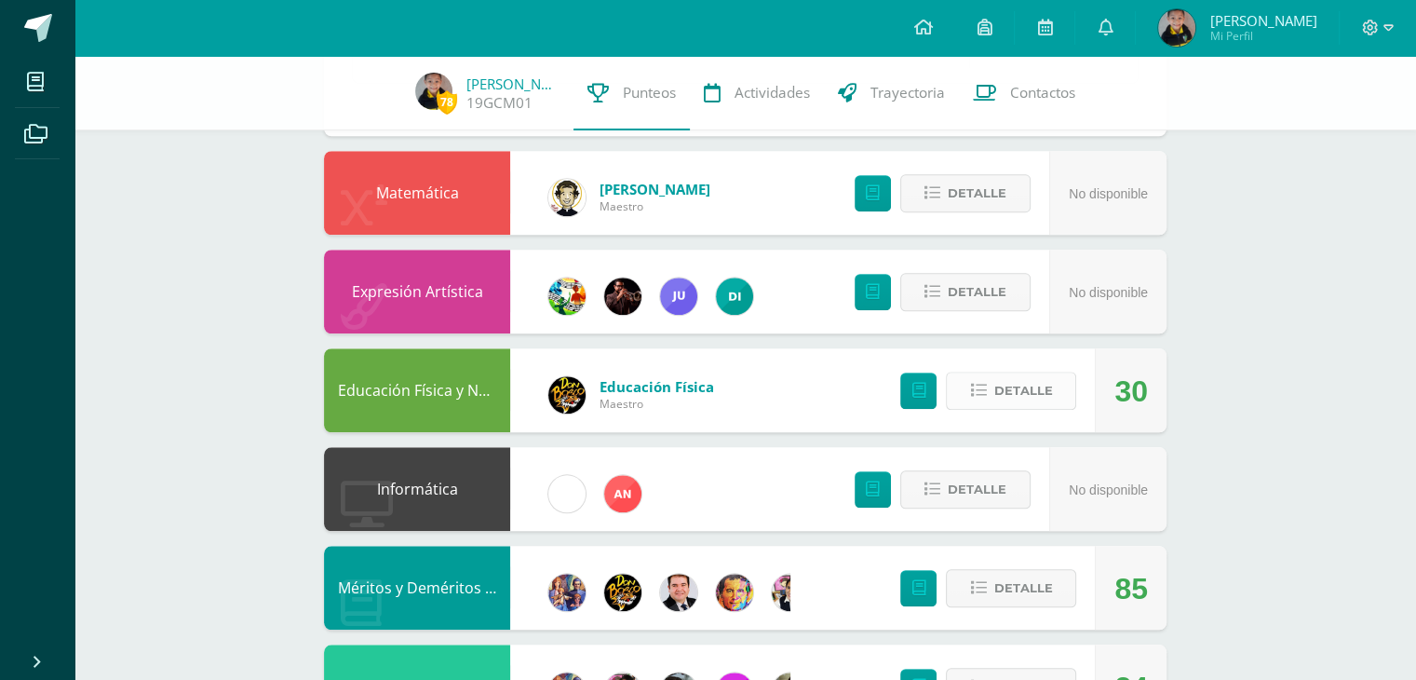
click at [1019, 381] on span "Detalle" at bounding box center [1023, 390] width 59 height 34
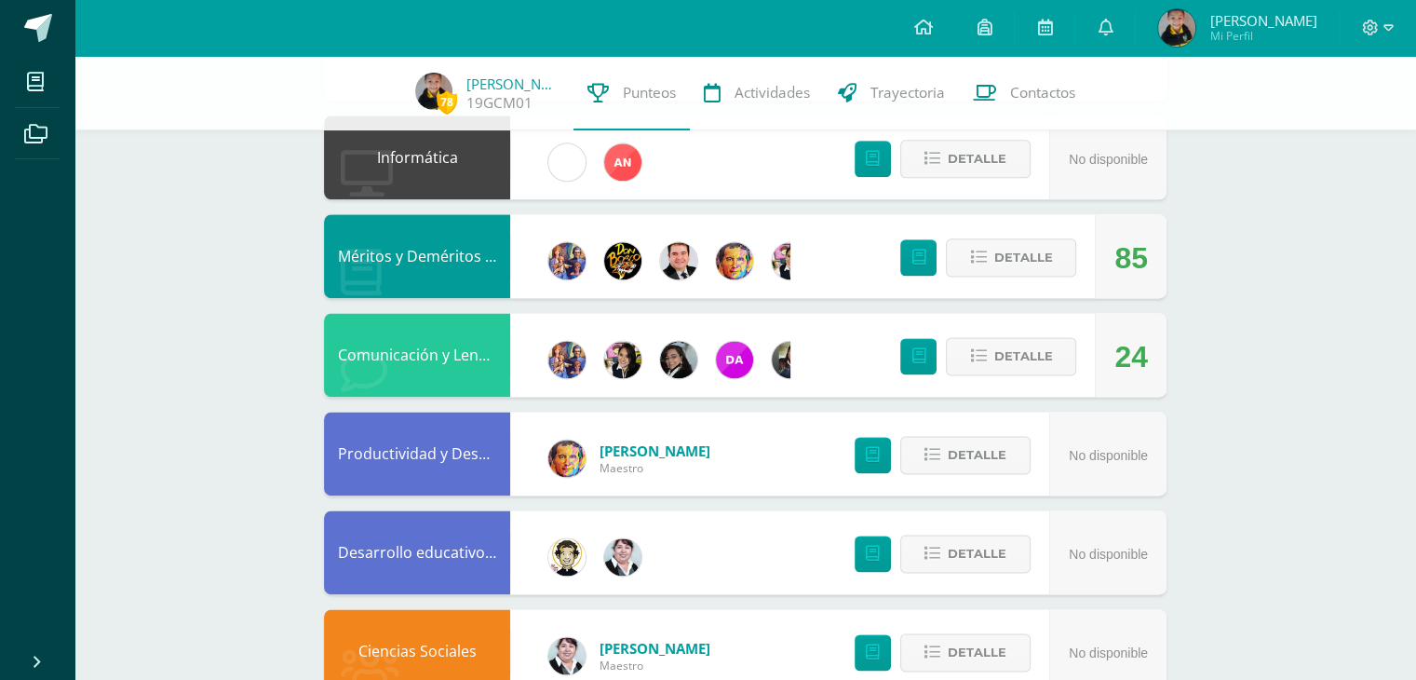
scroll to position [2421, 0]
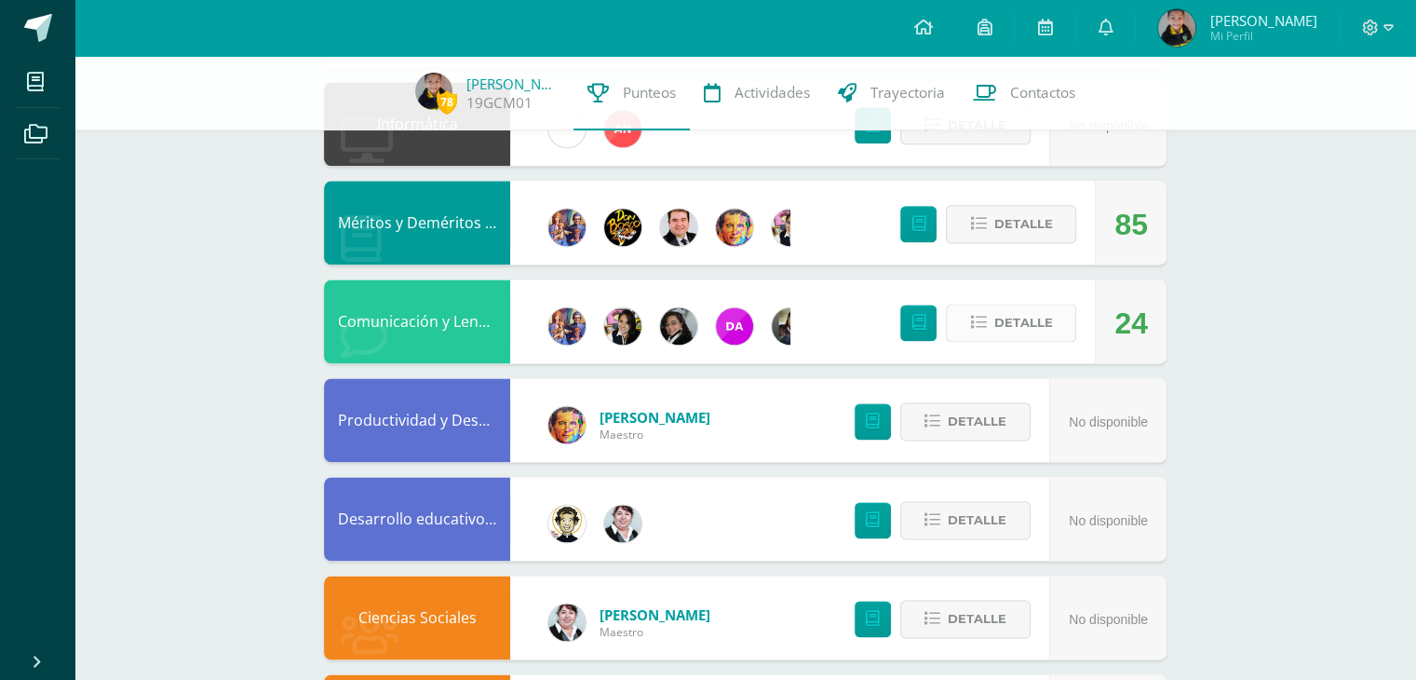
click at [1018, 330] on span "Detalle" at bounding box center [1023, 322] width 59 height 34
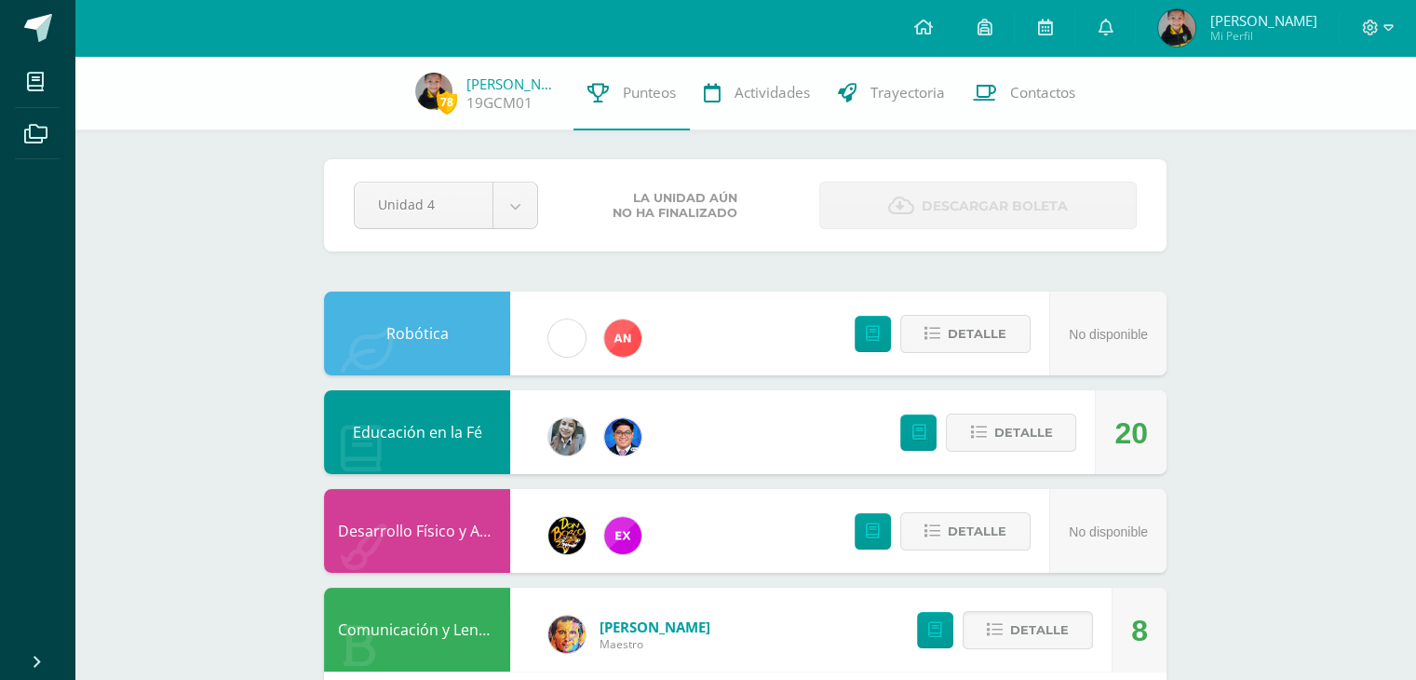
scroll to position [0, 0]
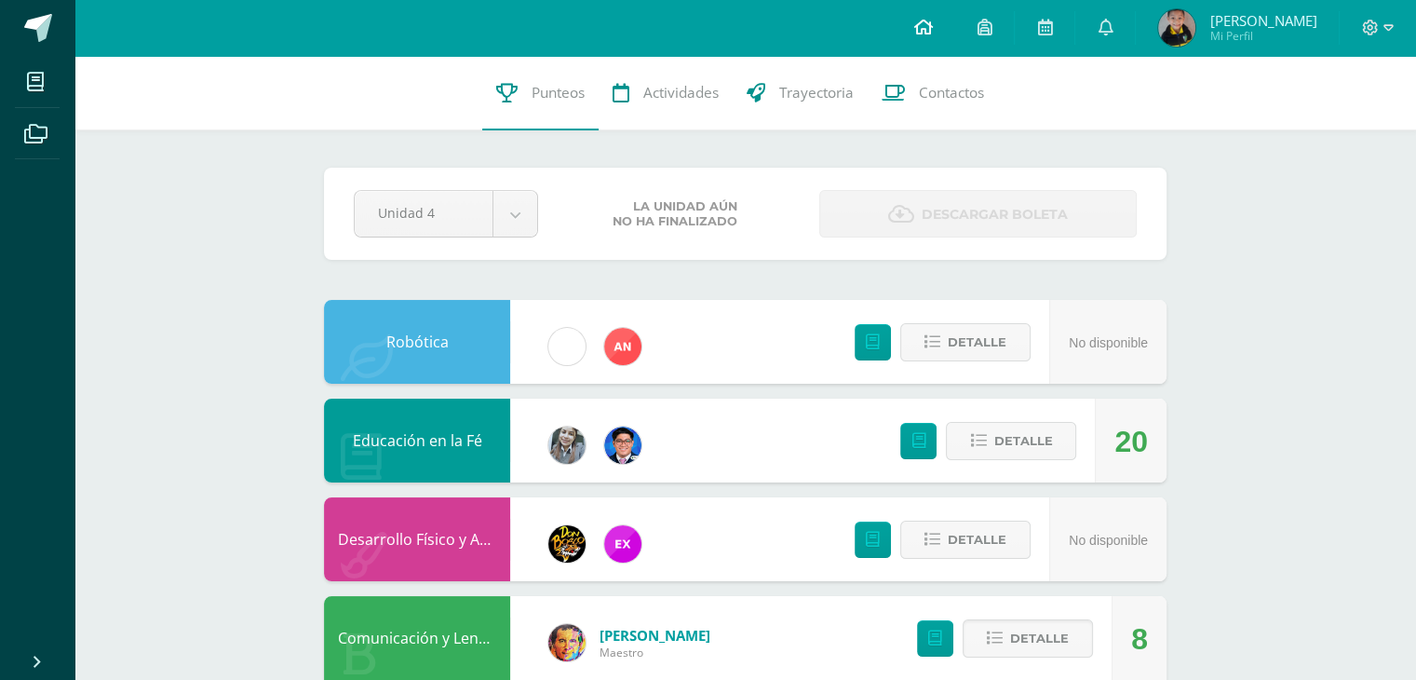
click at [927, 27] on icon at bounding box center [923, 27] width 19 height 17
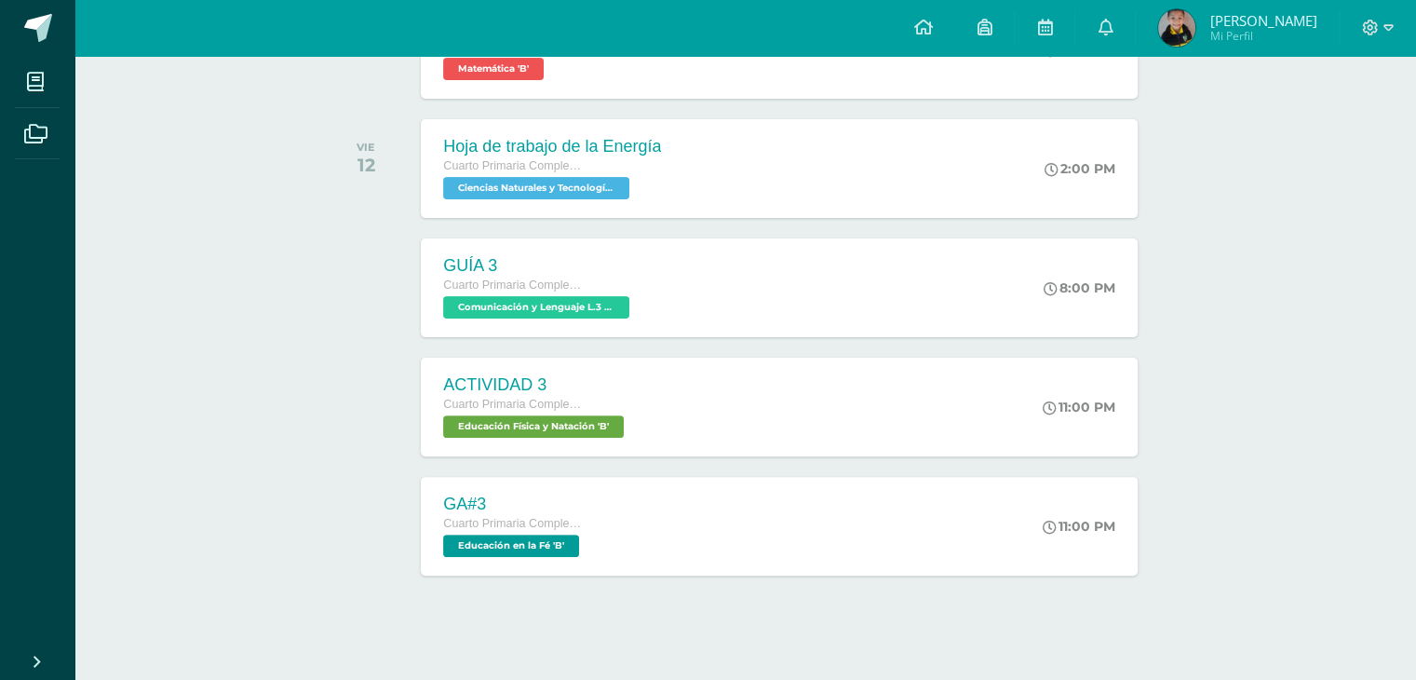
scroll to position [499, 0]
